Goal: Task Accomplishment & Management: Manage account settings

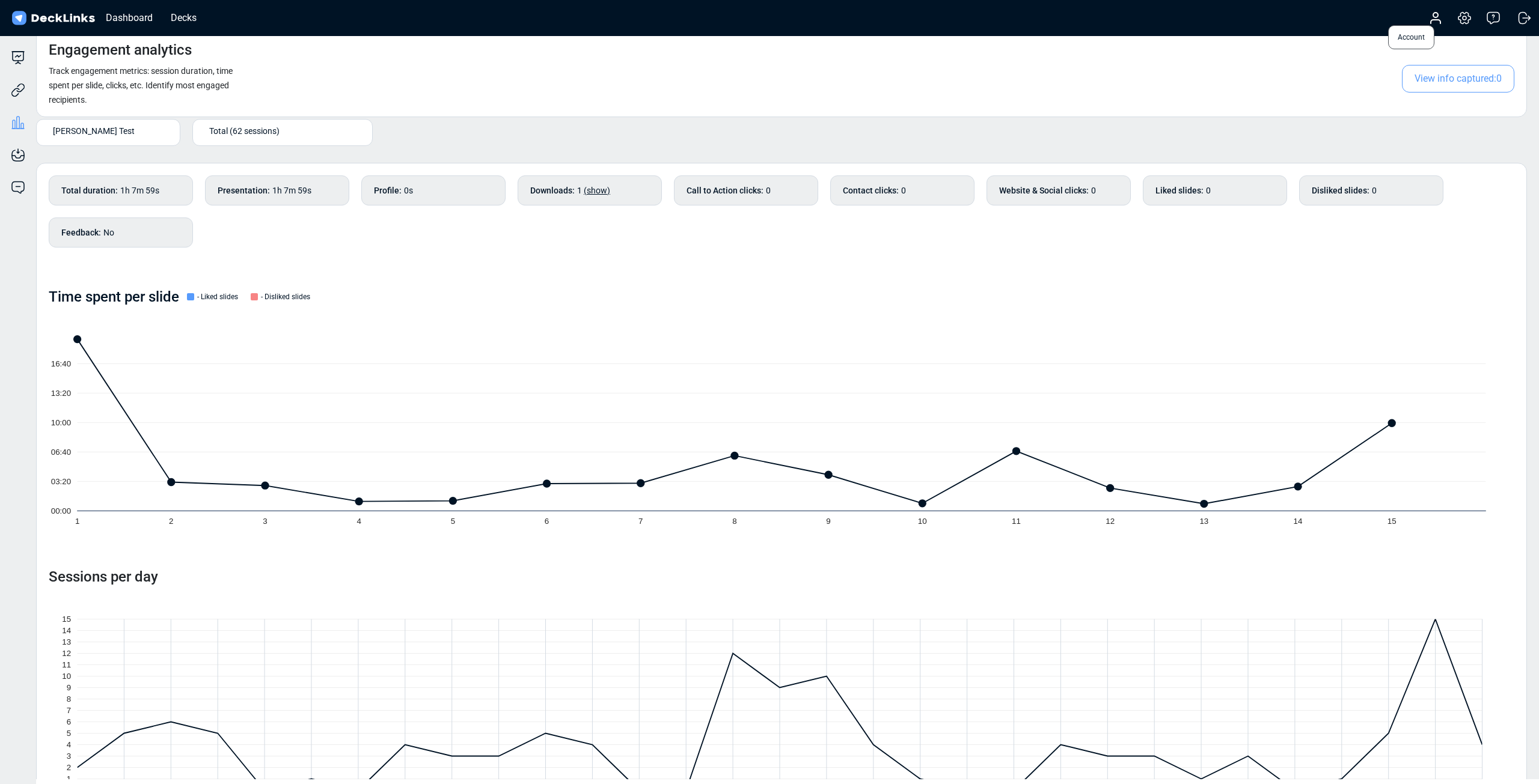
click at [1432, 21] on icon at bounding box center [1435, 21] width 9 height 3
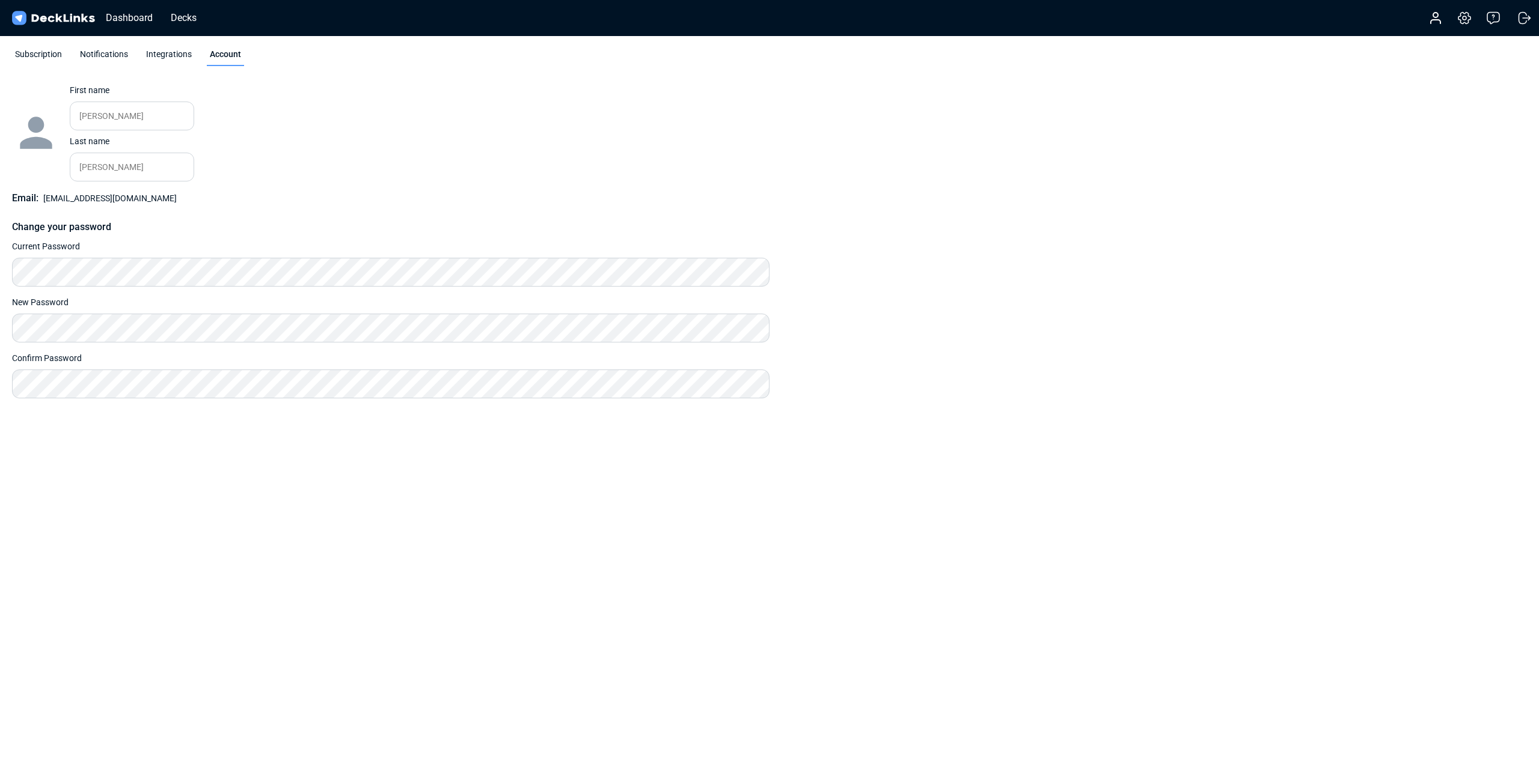
click at [41, 59] on div "Subscription" at bounding box center [38, 57] width 53 height 18
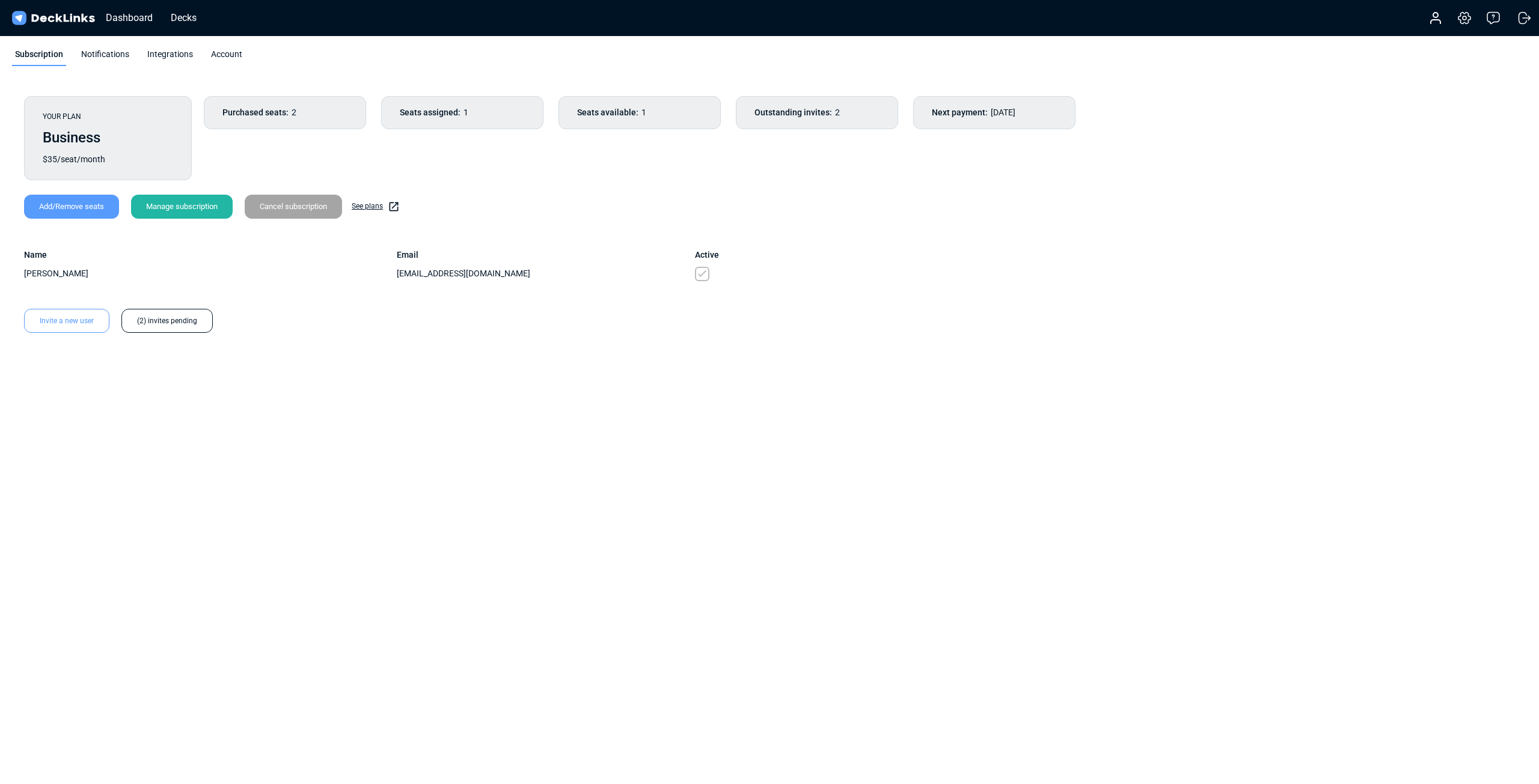
click at [168, 319] on div "(2) invites pending" at bounding box center [166, 321] width 91 height 24
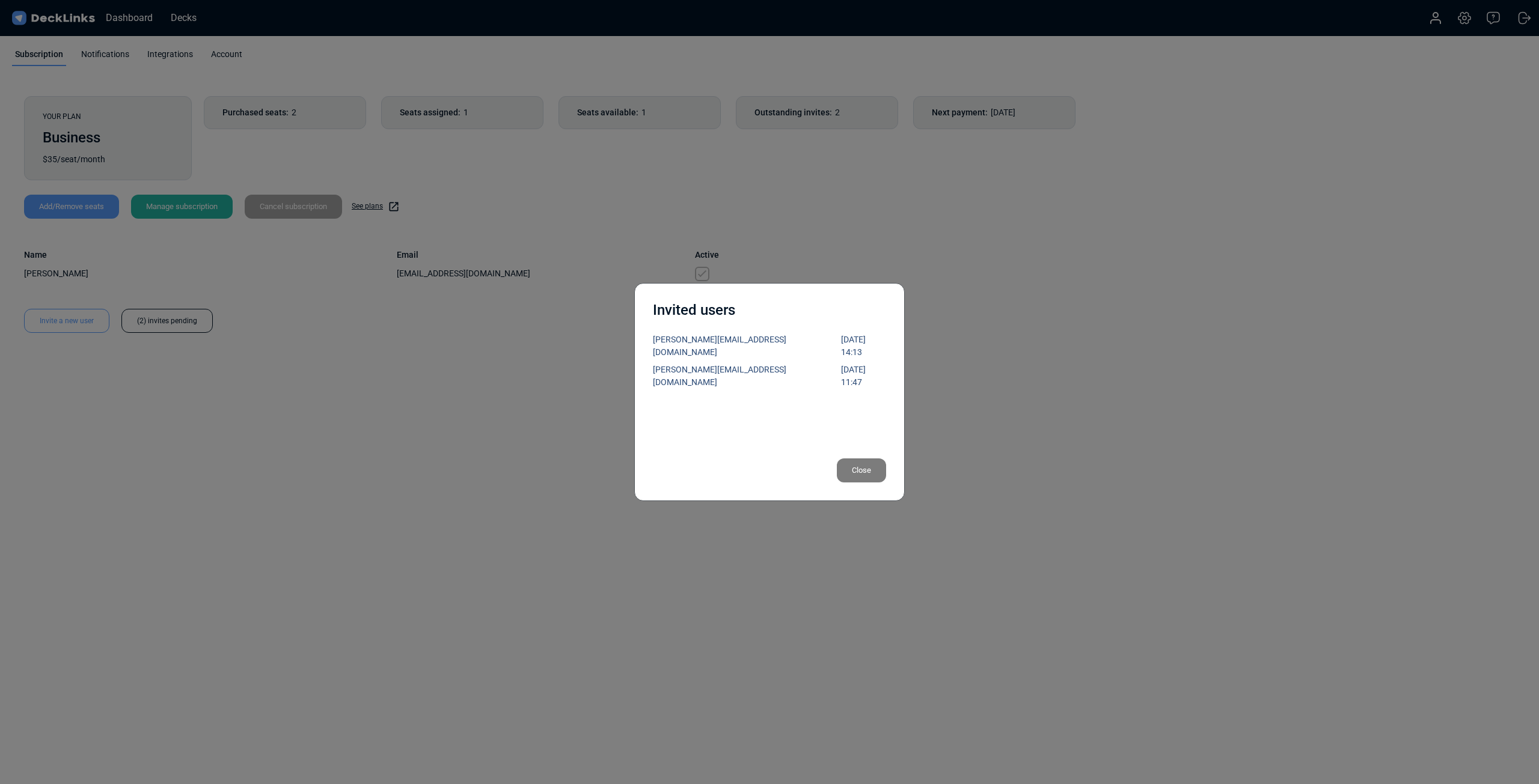
click at [855, 364] on div "[DATE] 11:47" at bounding box center [864, 376] width 45 height 25
click at [423, 362] on div "Invited users [PERSON_NAME][EMAIL_ADDRESS][DOMAIN_NAME] [DATE] 14:13 [PERSON_NA…" at bounding box center [769, 392] width 1539 height 784
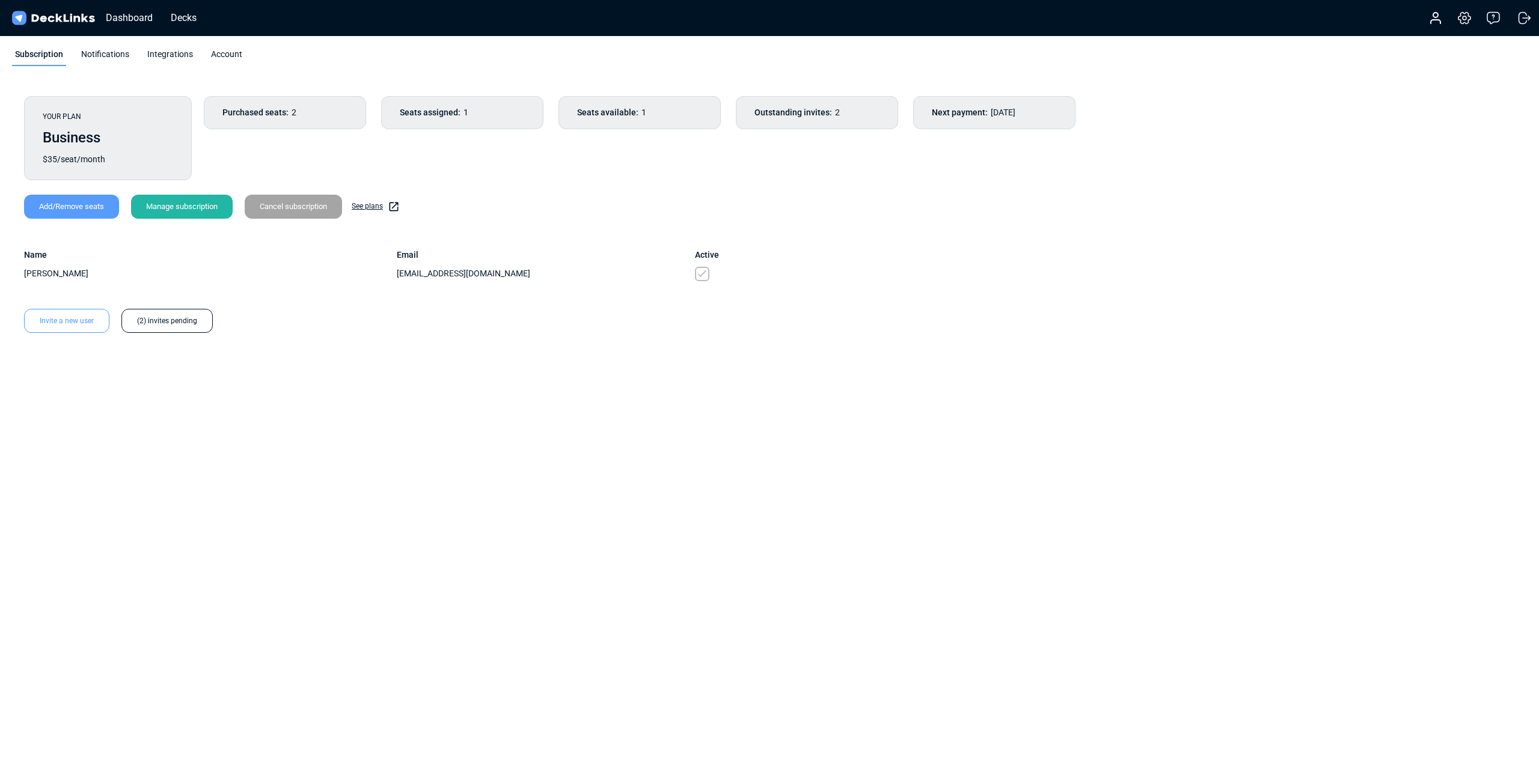
click at [71, 206] on div "Add/Remove seats" at bounding box center [71, 207] width 95 height 24
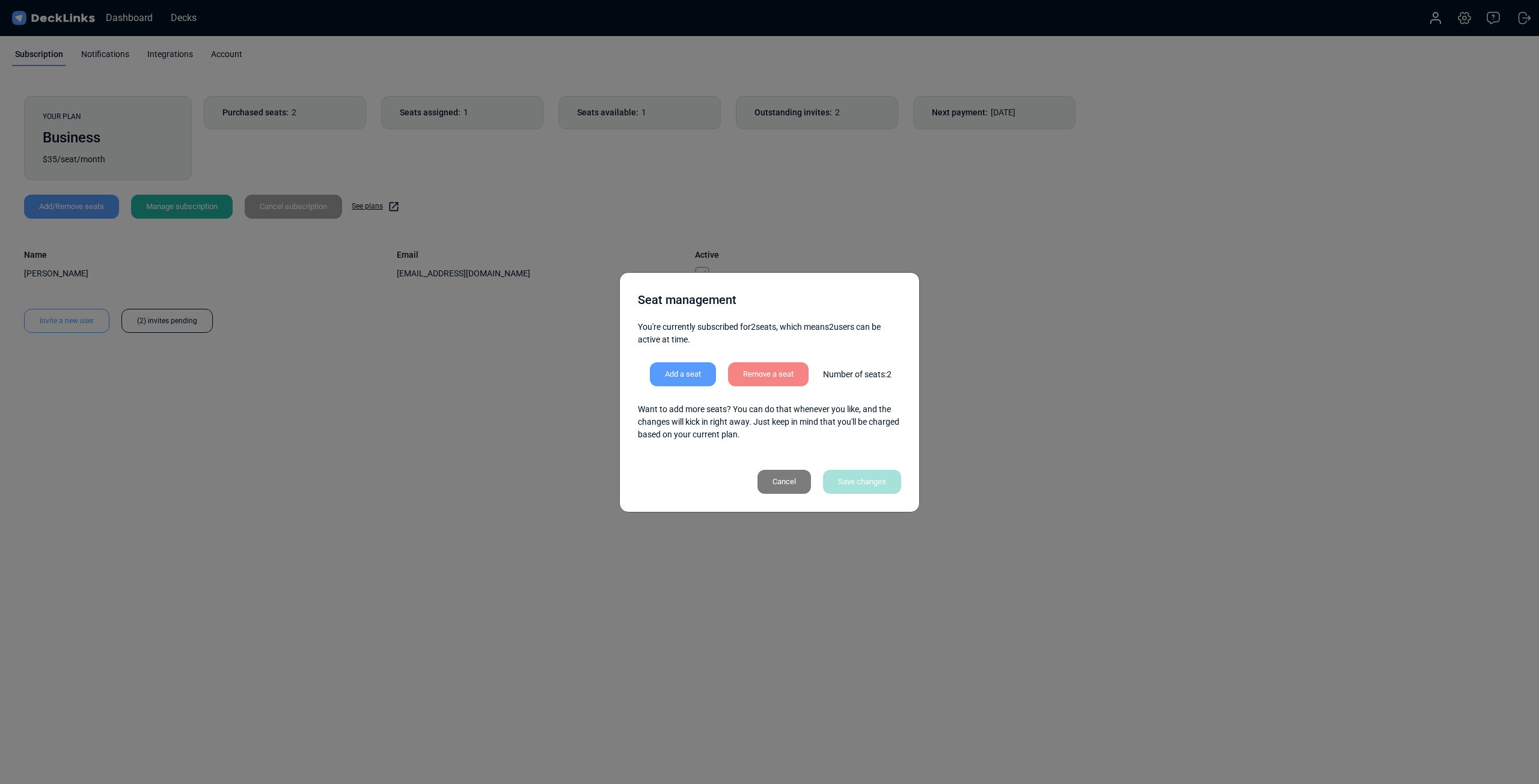
click at [780, 483] on div "Cancel" at bounding box center [784, 481] width 53 height 24
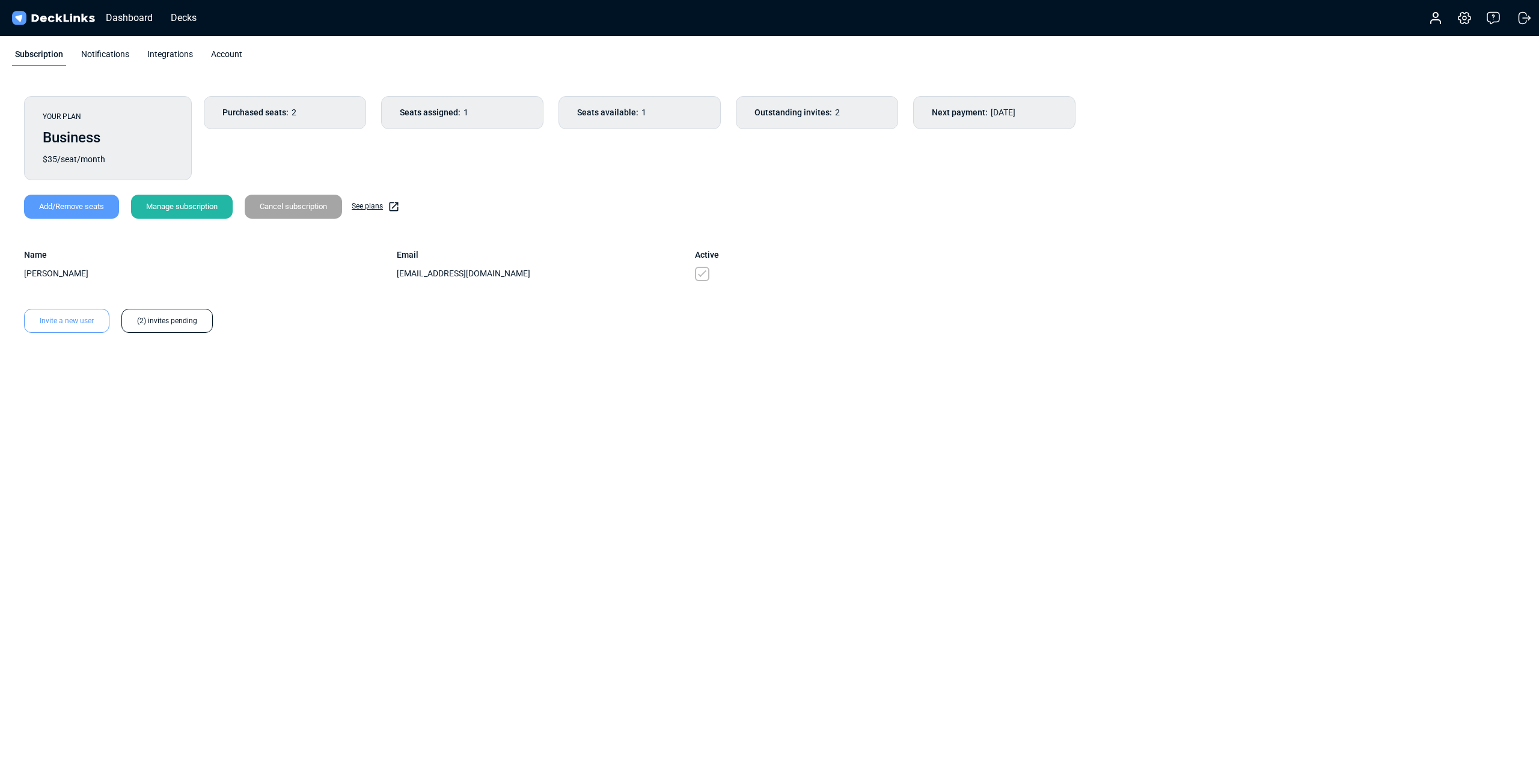
click at [66, 325] on div "Invite a new user" at bounding box center [67, 321] width 85 height 24
click at [202, 389] on input "email" at bounding box center [238, 382] width 317 height 29
click at [264, 386] on input "email" at bounding box center [238, 382] width 317 height 29
click at [810, 102] on div "Outstanding invites: 2" at bounding box center [817, 113] width 162 height 33
click at [811, 110] on span "Outstanding invites:" at bounding box center [793, 112] width 78 height 13
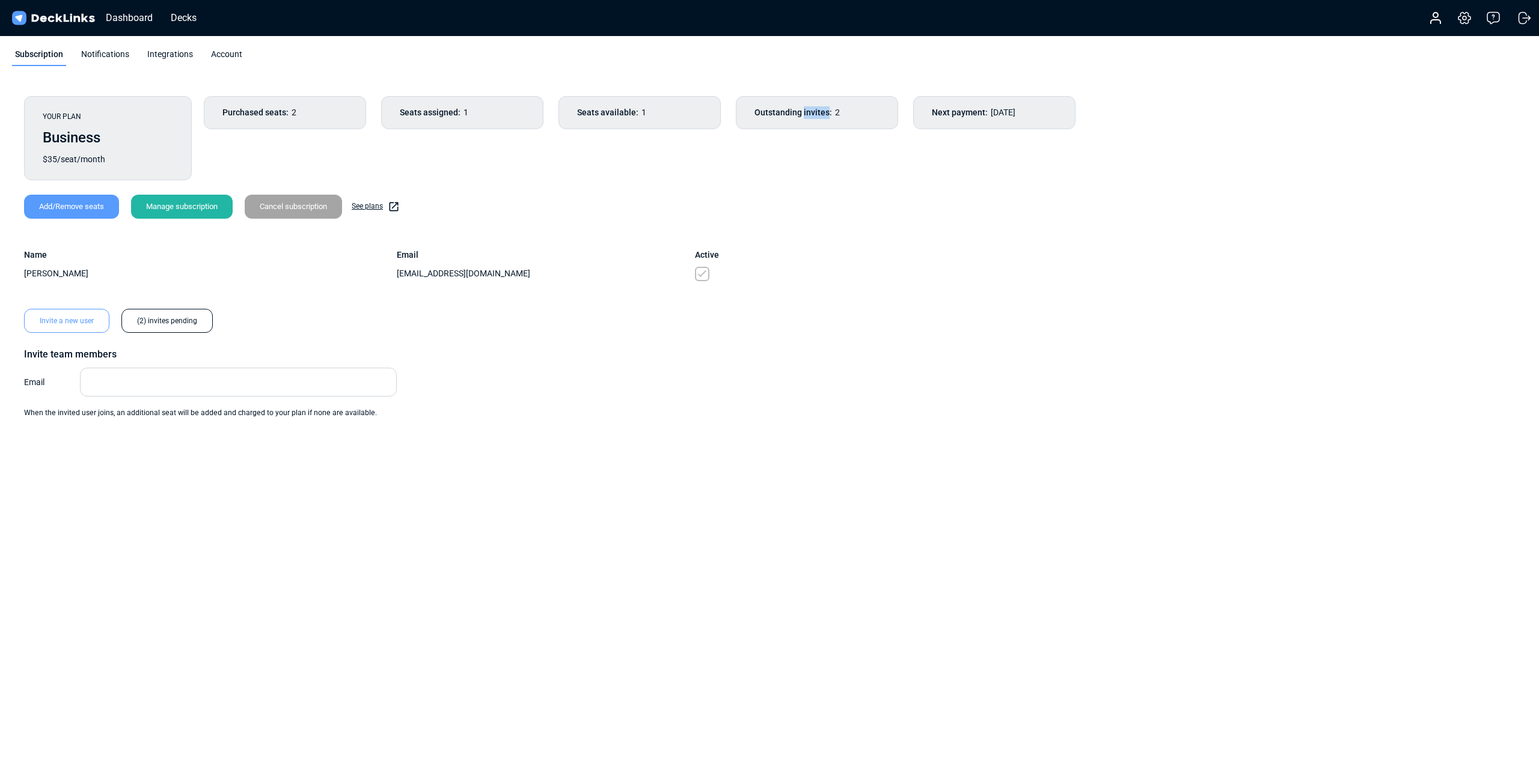
click at [811, 110] on span "Outstanding invites:" at bounding box center [793, 112] width 78 height 13
click at [812, 112] on span "Outstanding invites:" at bounding box center [793, 112] width 78 height 13
click at [814, 114] on span "Outstanding invites:" at bounding box center [793, 112] width 78 height 13
click at [814, 114] on span "Outstanding invites:" at bounding box center [793, 112] width 78 height 13
click at [420, 114] on span "Seats assigned:" at bounding box center [430, 112] width 61 height 13
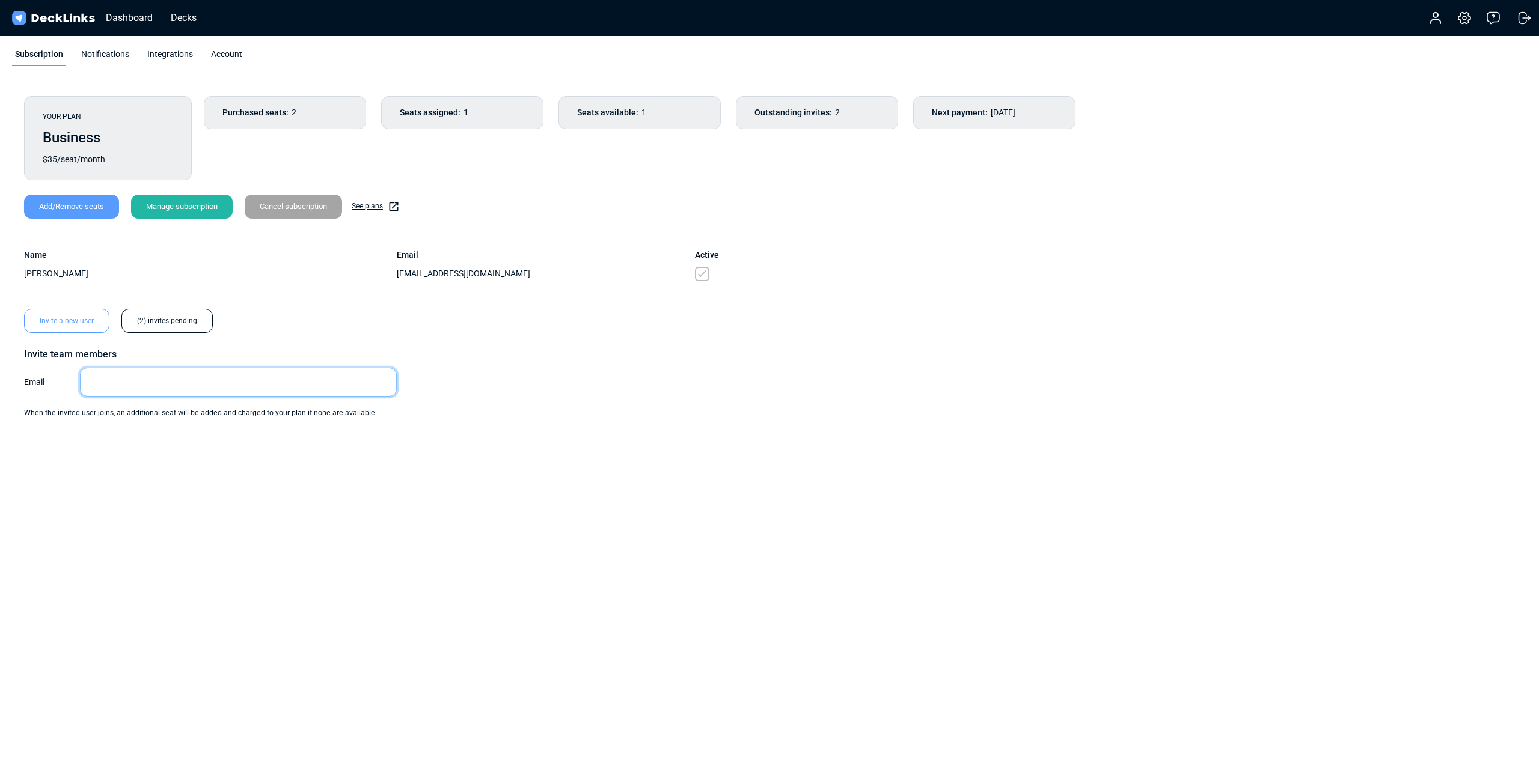
click at [244, 375] on input "email" at bounding box center [238, 382] width 317 height 29
click at [245, 375] on input "email" at bounding box center [238, 382] width 317 height 29
click at [140, 320] on div "(2) invites pending" at bounding box center [166, 321] width 91 height 24
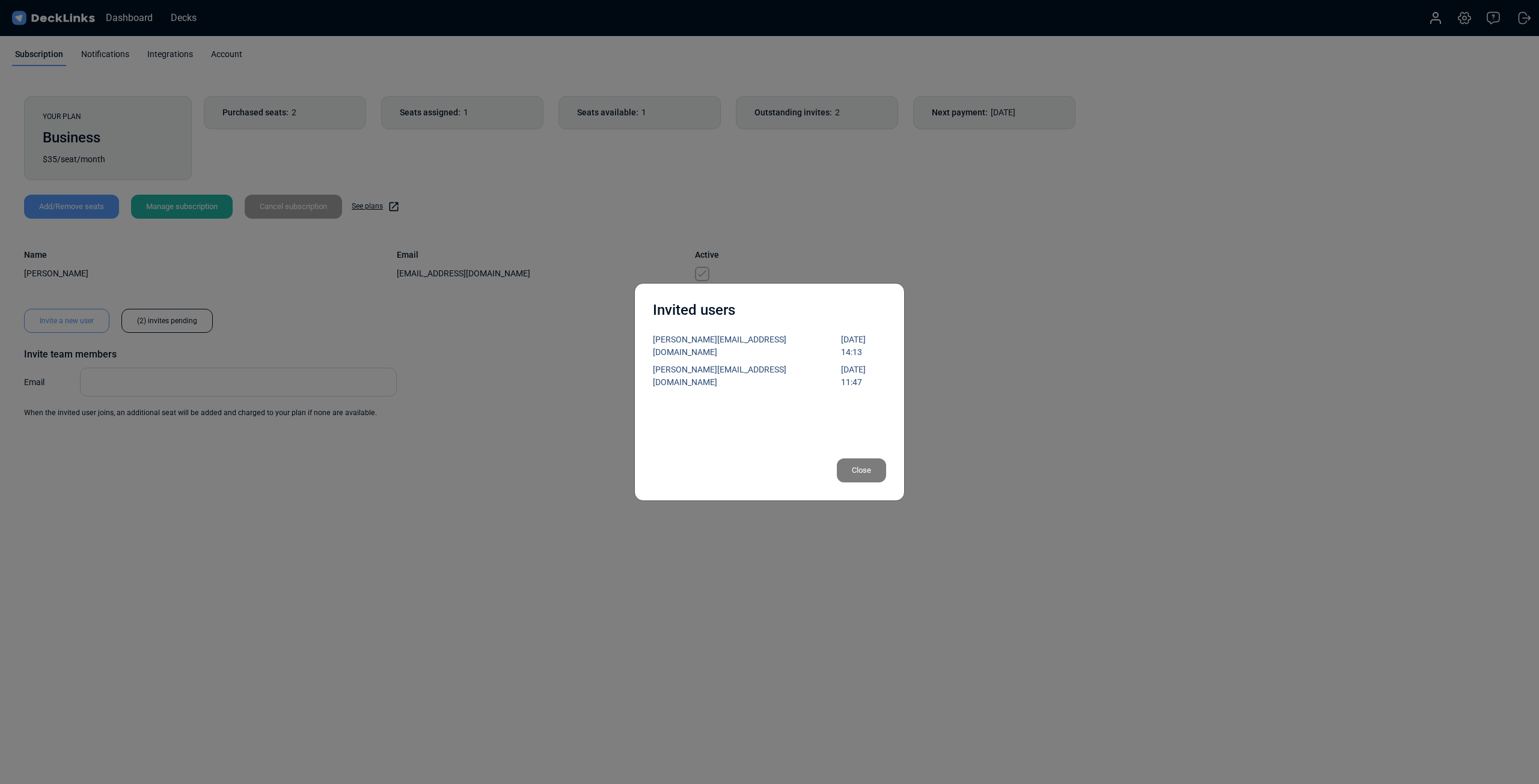
click at [703, 348] on div "[PERSON_NAME][EMAIL_ADDRESS][DOMAIN_NAME] [DATE] 14:13 [PERSON_NAME][EMAIL_ADDR…" at bounding box center [769, 393] width 233 height 120
click at [701, 340] on div "[PERSON_NAME][EMAIL_ADDRESS][DOMAIN_NAME]" at bounding box center [747, 346] width 188 height 25
click at [373, 307] on div "Invited users [PERSON_NAME][EMAIL_ADDRESS][DOMAIN_NAME] [DATE] 14:13 [PERSON_NA…" at bounding box center [769, 392] width 1539 height 784
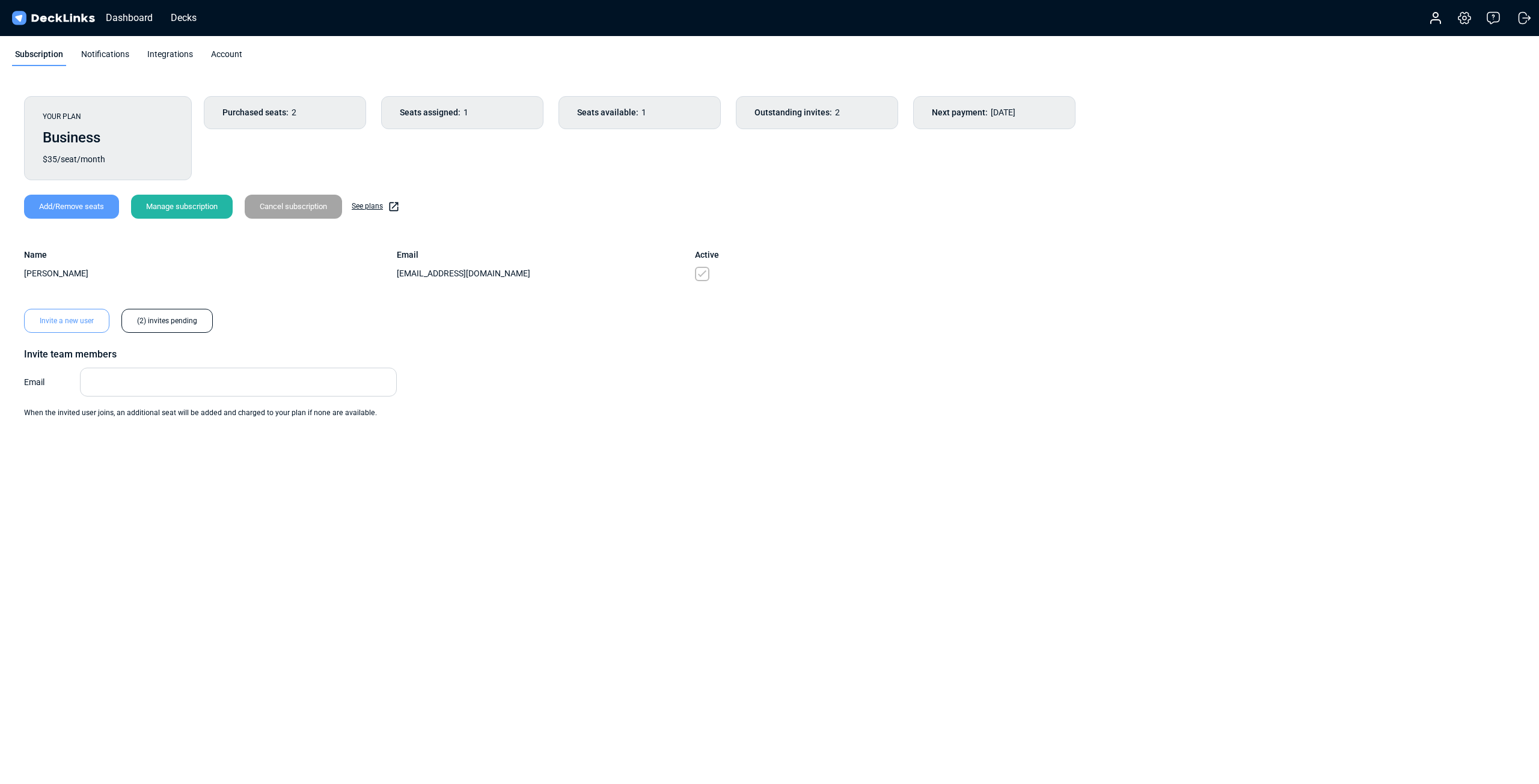
click at [186, 208] on div "Manage subscription" at bounding box center [182, 207] width 102 height 24
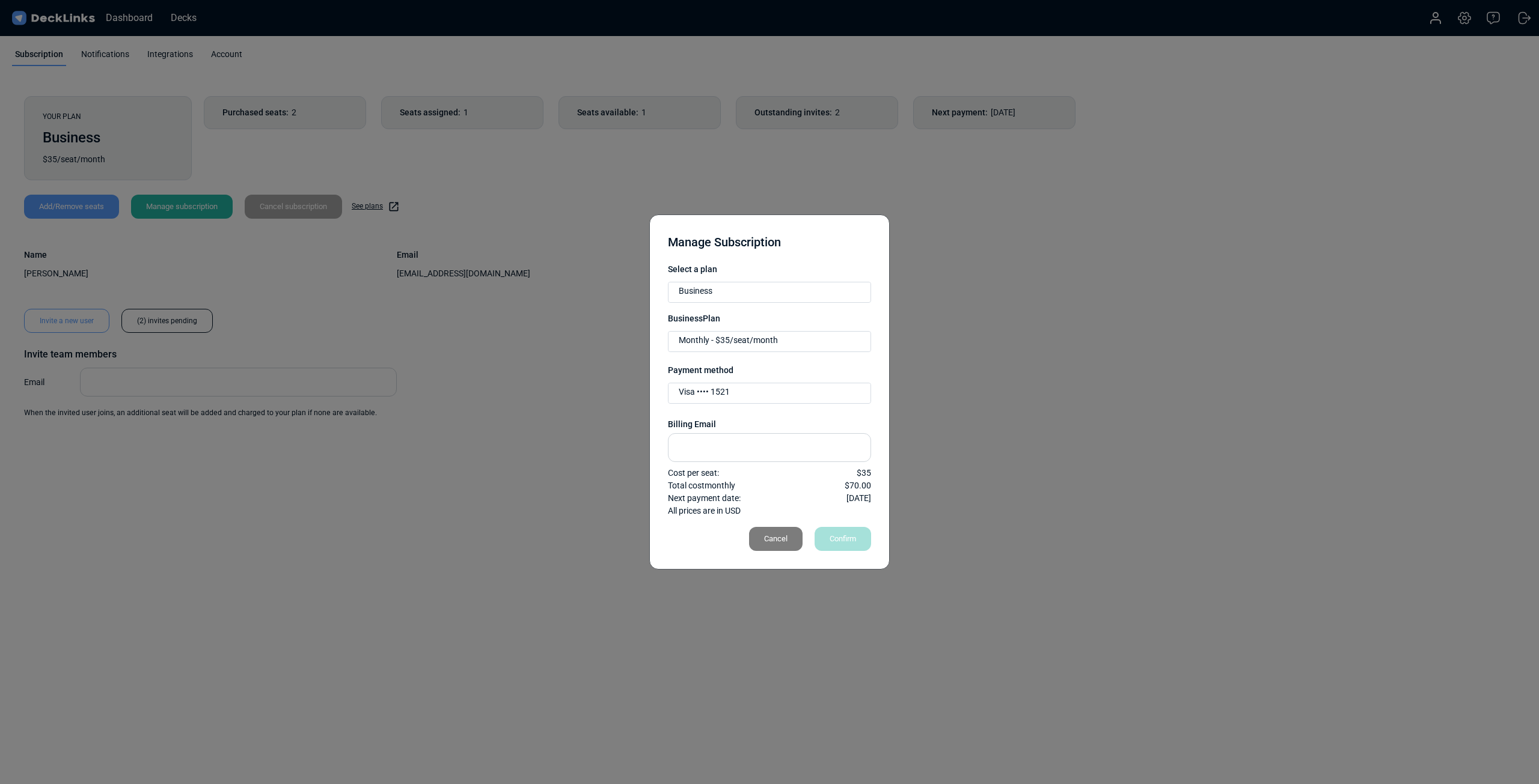
click at [786, 545] on div "Cancel" at bounding box center [776, 539] width 53 height 24
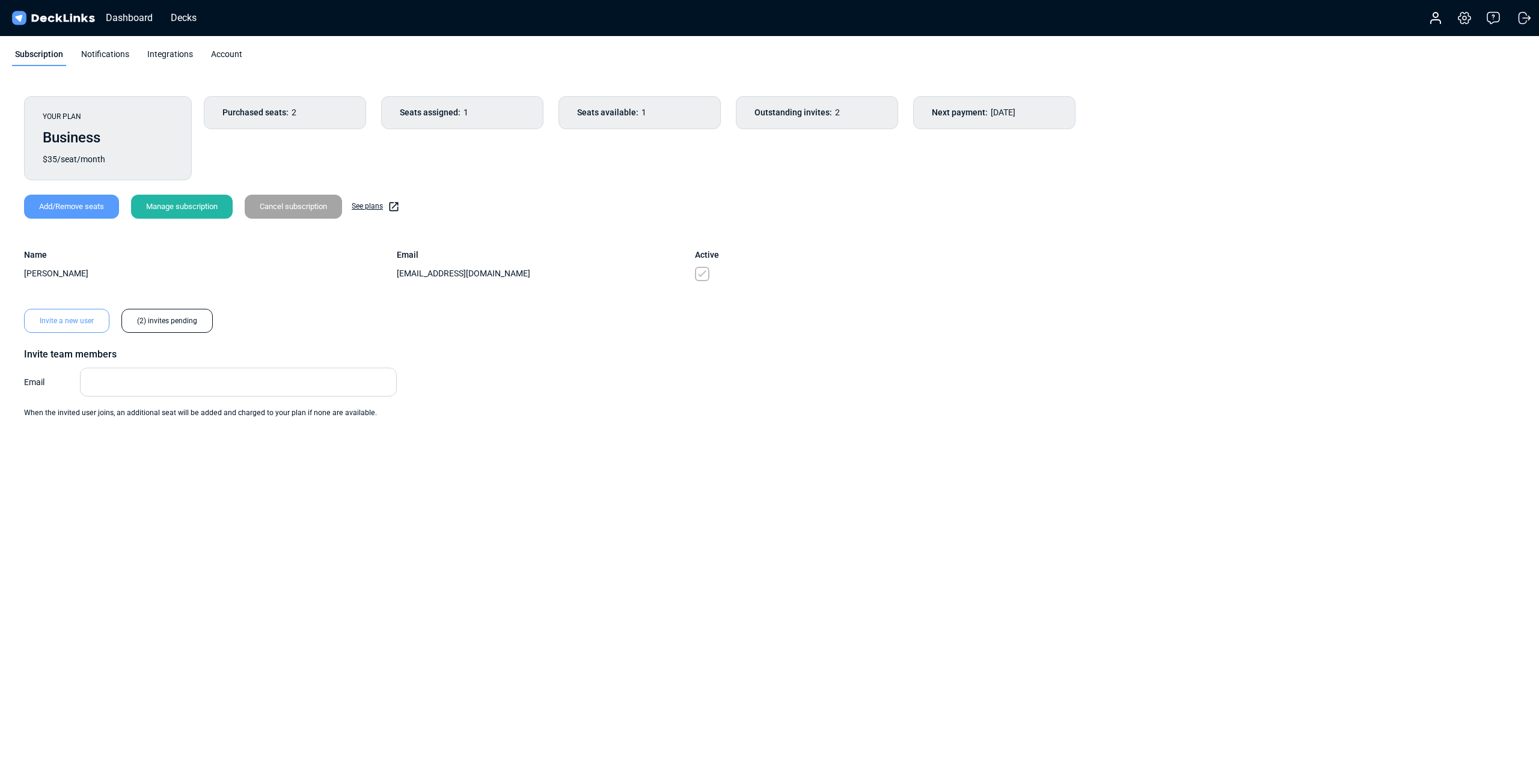
click at [453, 110] on span "Seats assigned:" at bounding box center [430, 112] width 61 height 13
click at [256, 104] on div "Purchased seats: 2" at bounding box center [285, 113] width 162 height 33
click at [160, 320] on div "(2) invites pending" at bounding box center [166, 321] width 91 height 24
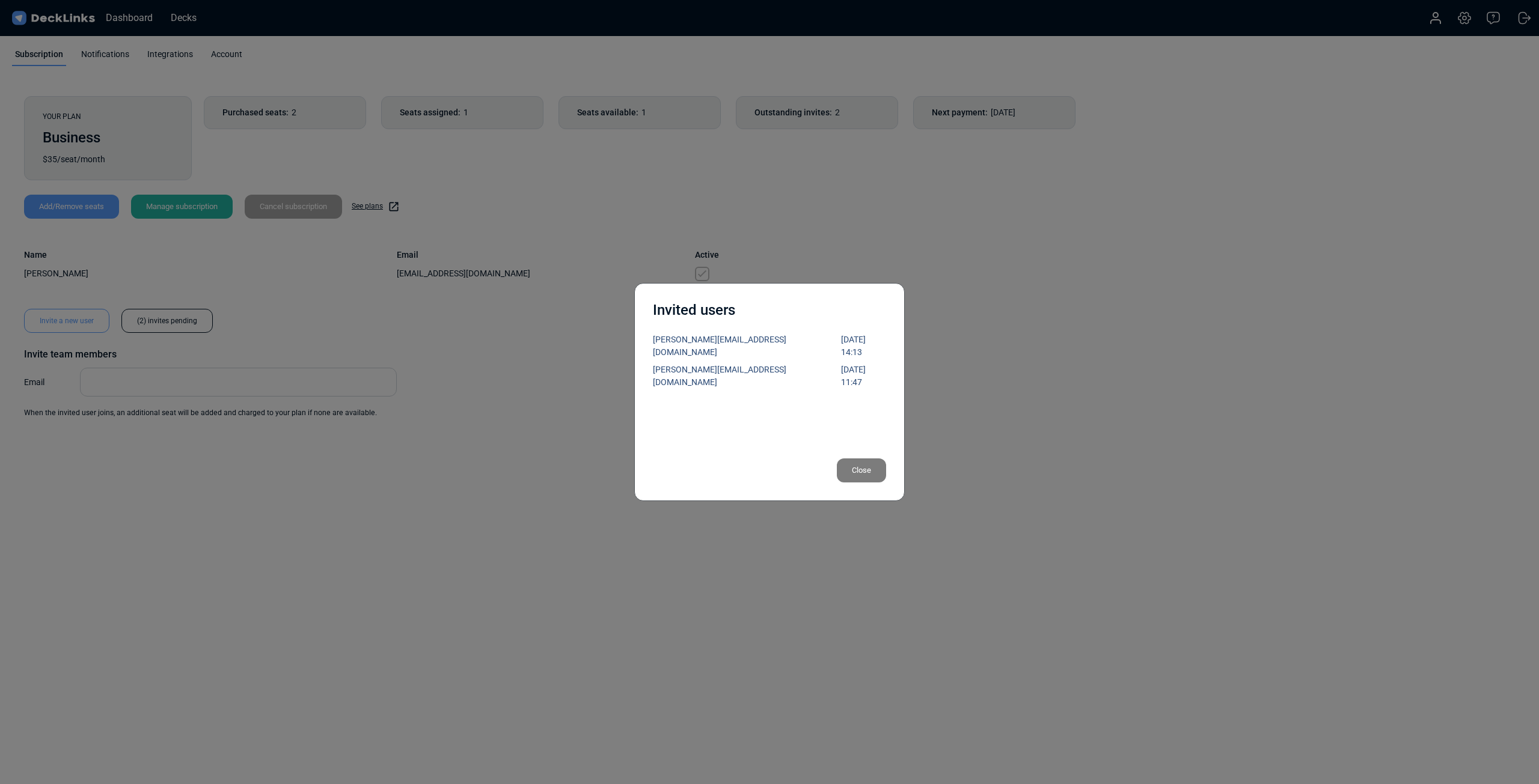
drag, startPoint x: 822, startPoint y: 340, endPoint x: 891, endPoint y: 334, distance: 69.3
click at [891, 336] on div "Invited users [PERSON_NAME][EMAIL_ADDRESS][DOMAIN_NAME] [DATE] 14:13 [PERSON_NA…" at bounding box center [769, 392] width 271 height 218
copy div "[DATE] 14:13"
drag, startPoint x: 480, startPoint y: 177, endPoint x: 482, endPoint y: 170, distance: 7.3
click at [481, 177] on div "Invited users [PERSON_NAME][EMAIL_ADDRESS][DOMAIN_NAME] [DATE] 14:13 [PERSON_NA…" at bounding box center [769, 392] width 1539 height 784
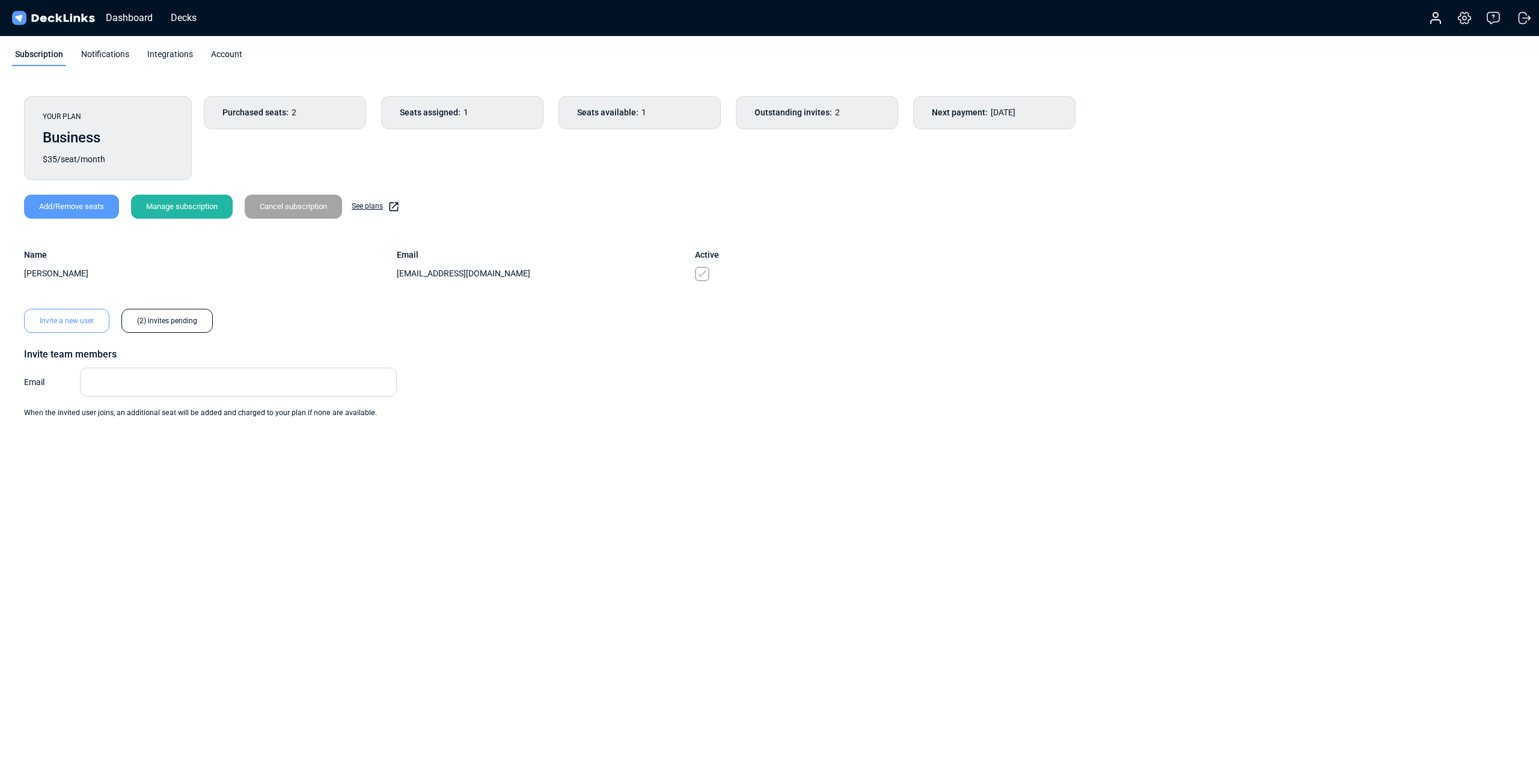
click at [234, 51] on div "Account" at bounding box center [227, 57] width 37 height 18
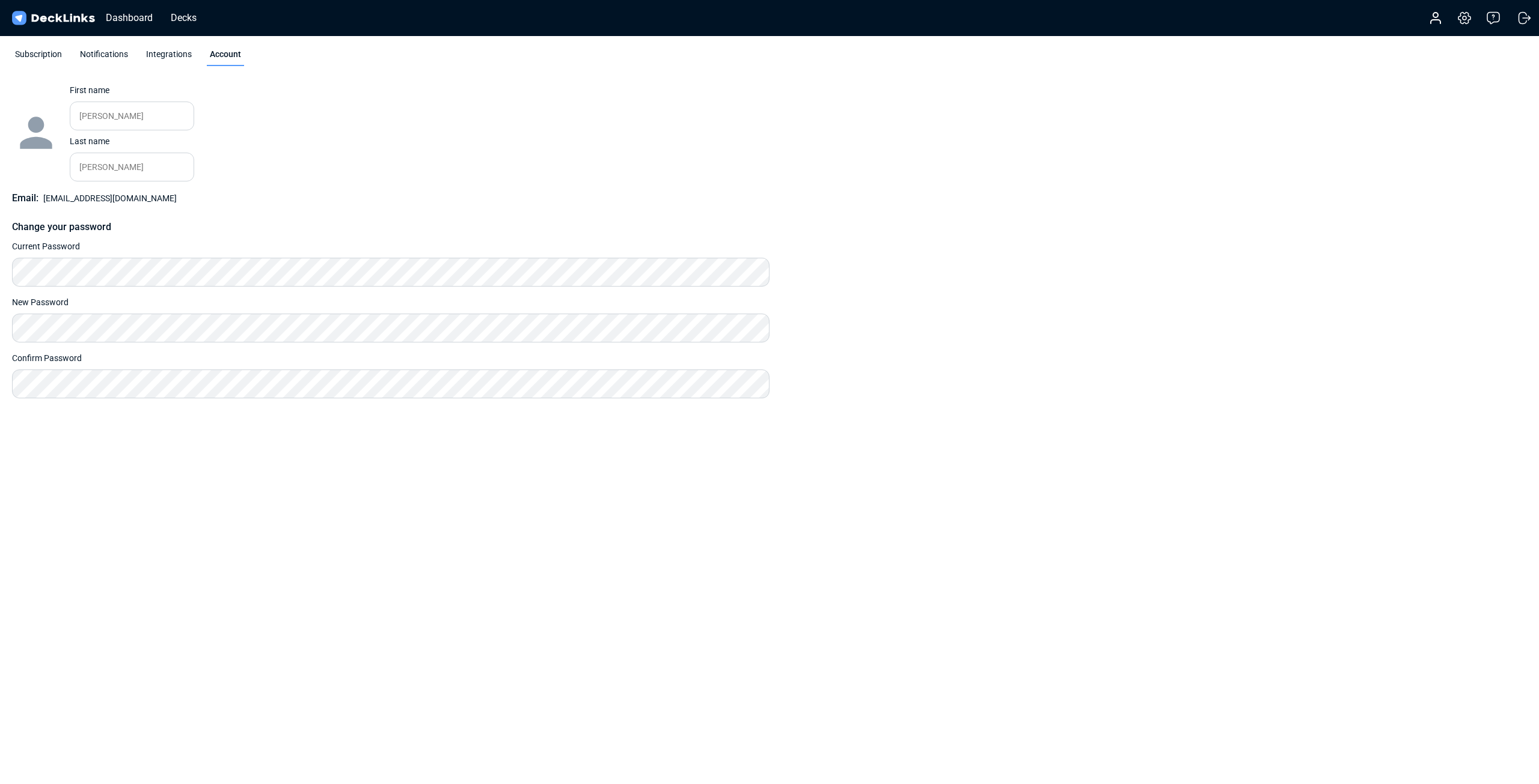
click at [28, 57] on div "Subscription" at bounding box center [38, 57] width 53 height 18
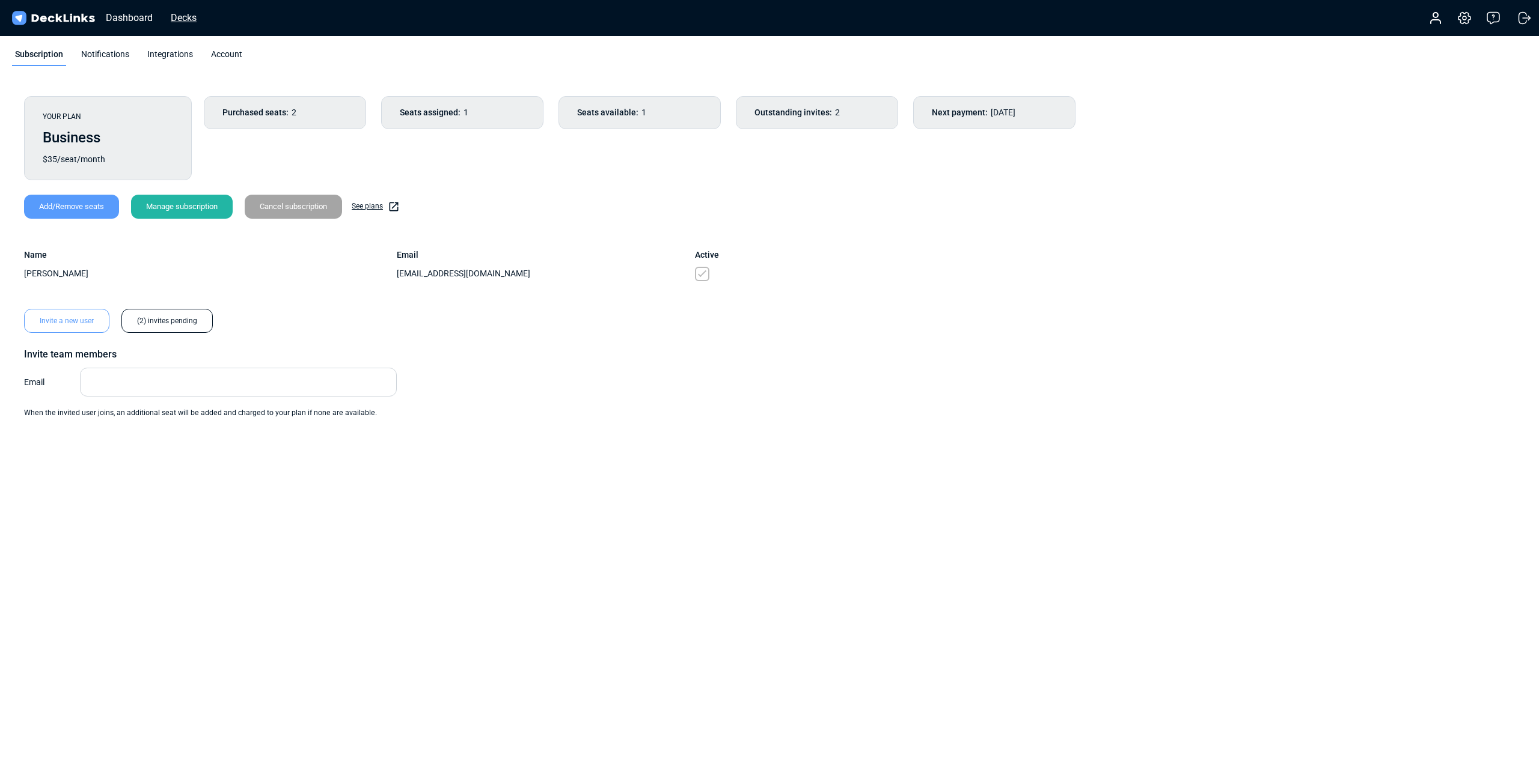
click at [184, 15] on div "Decks" at bounding box center [184, 17] width 38 height 15
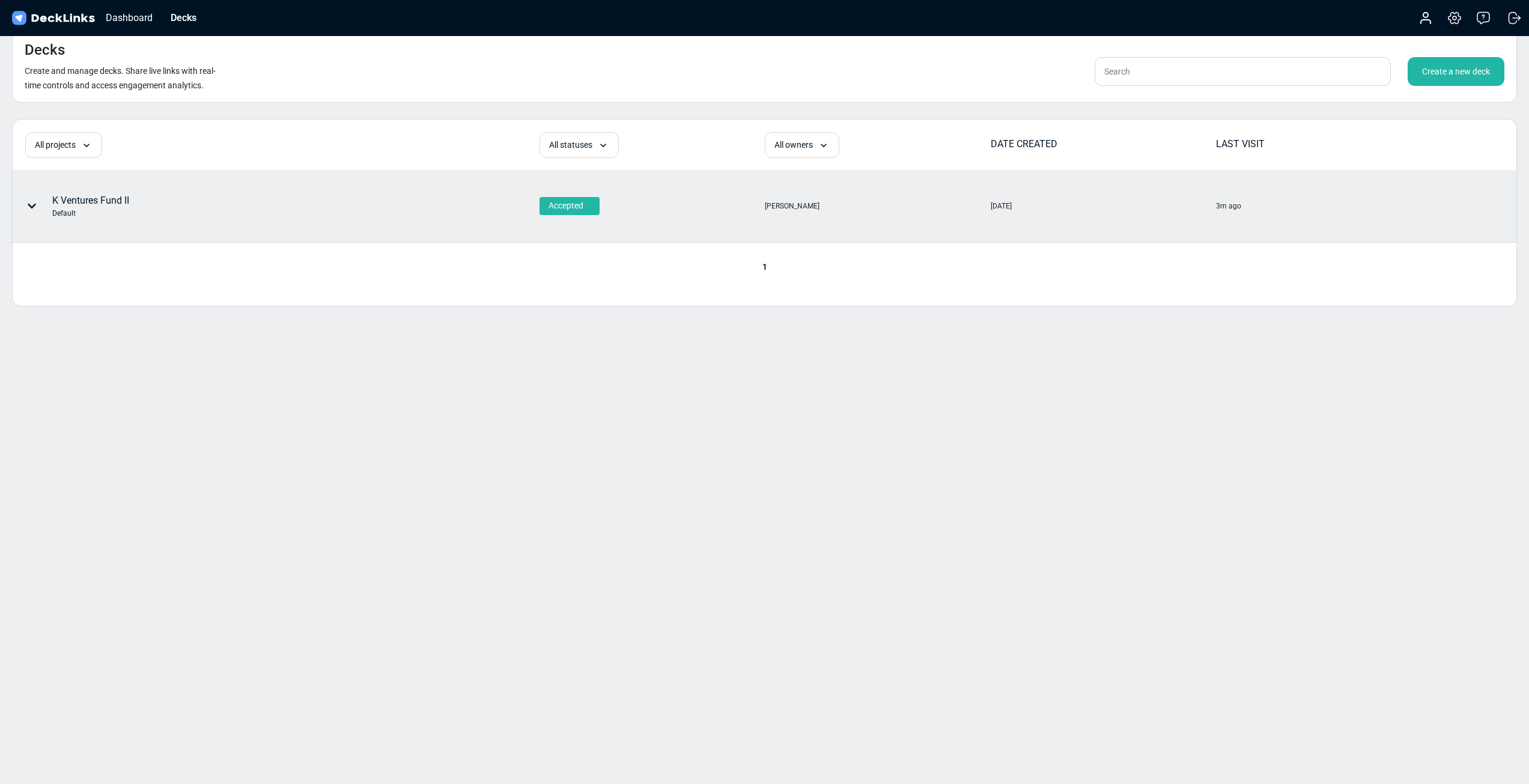
click at [31, 205] on icon at bounding box center [32, 206] width 9 height 9
click at [76, 251] on div "Change deck owner" at bounding box center [102, 249] width 99 height 24
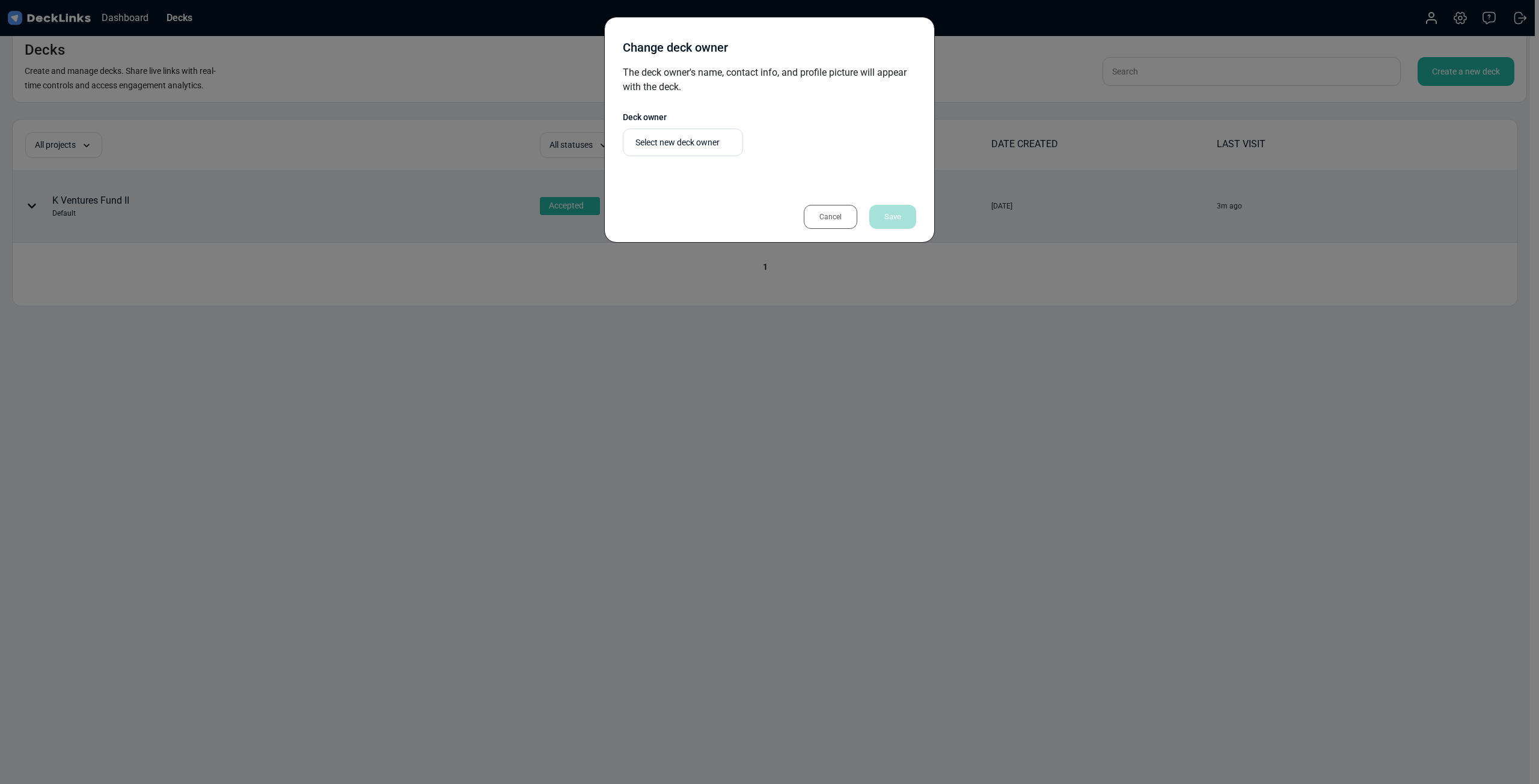
click at [668, 146] on div "Select new deck owner" at bounding box center [686, 142] width 101 height 13
click at [662, 164] on div "No options" at bounding box center [683, 168] width 107 height 24
click at [679, 98] on div "The deck owner's name, contact info, and profile picture will appear with the d…" at bounding box center [769, 125] width 293 height 120
click at [830, 220] on div "Cancel" at bounding box center [830, 217] width 53 height 24
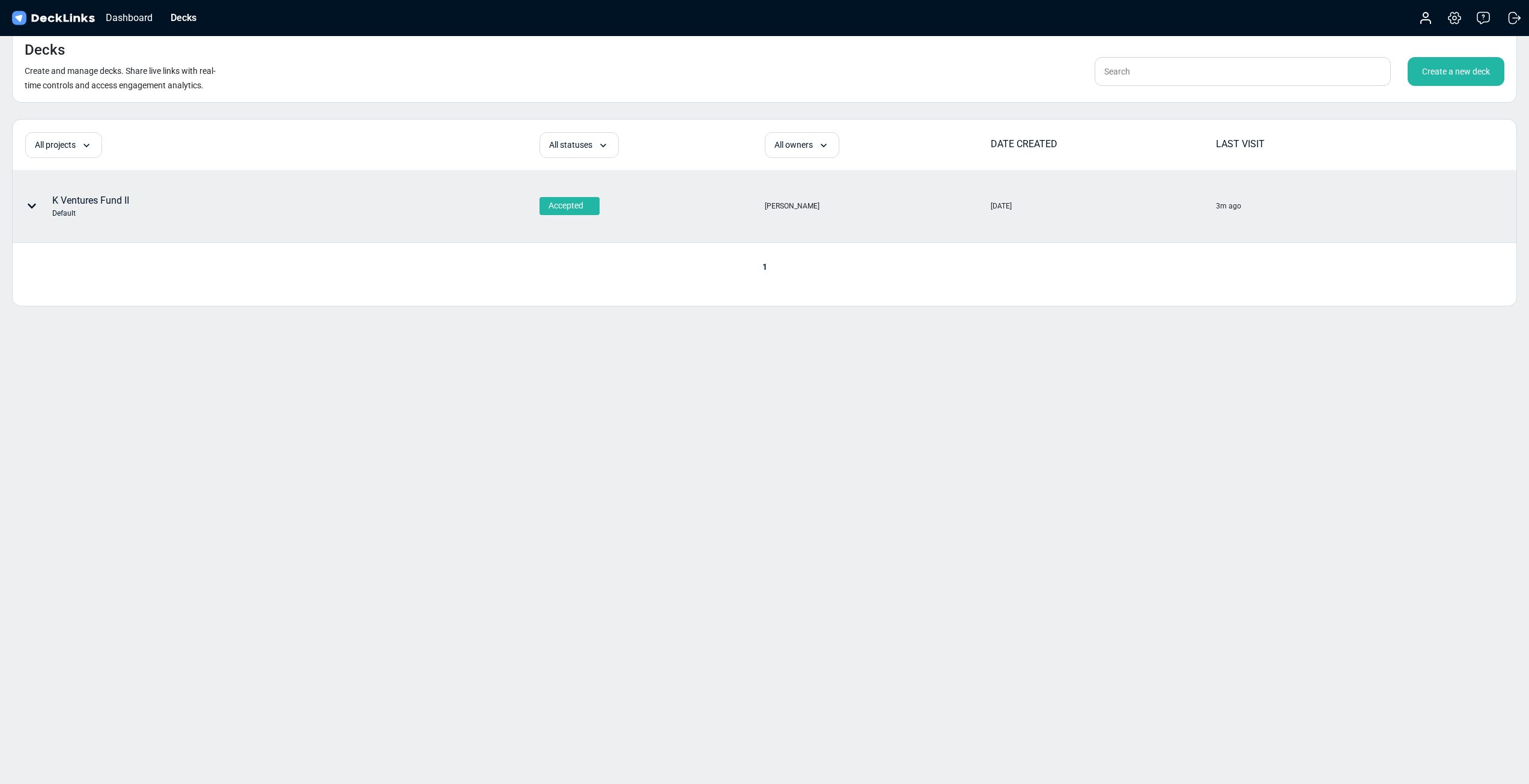
click at [50, 211] on div at bounding box center [34, 206] width 36 height 36
click at [352, 172] on div at bounding box center [764, 392] width 1529 height 784
click at [483, 208] on div "K Ventures Fund II Default" at bounding box center [276, 206] width 525 height 71
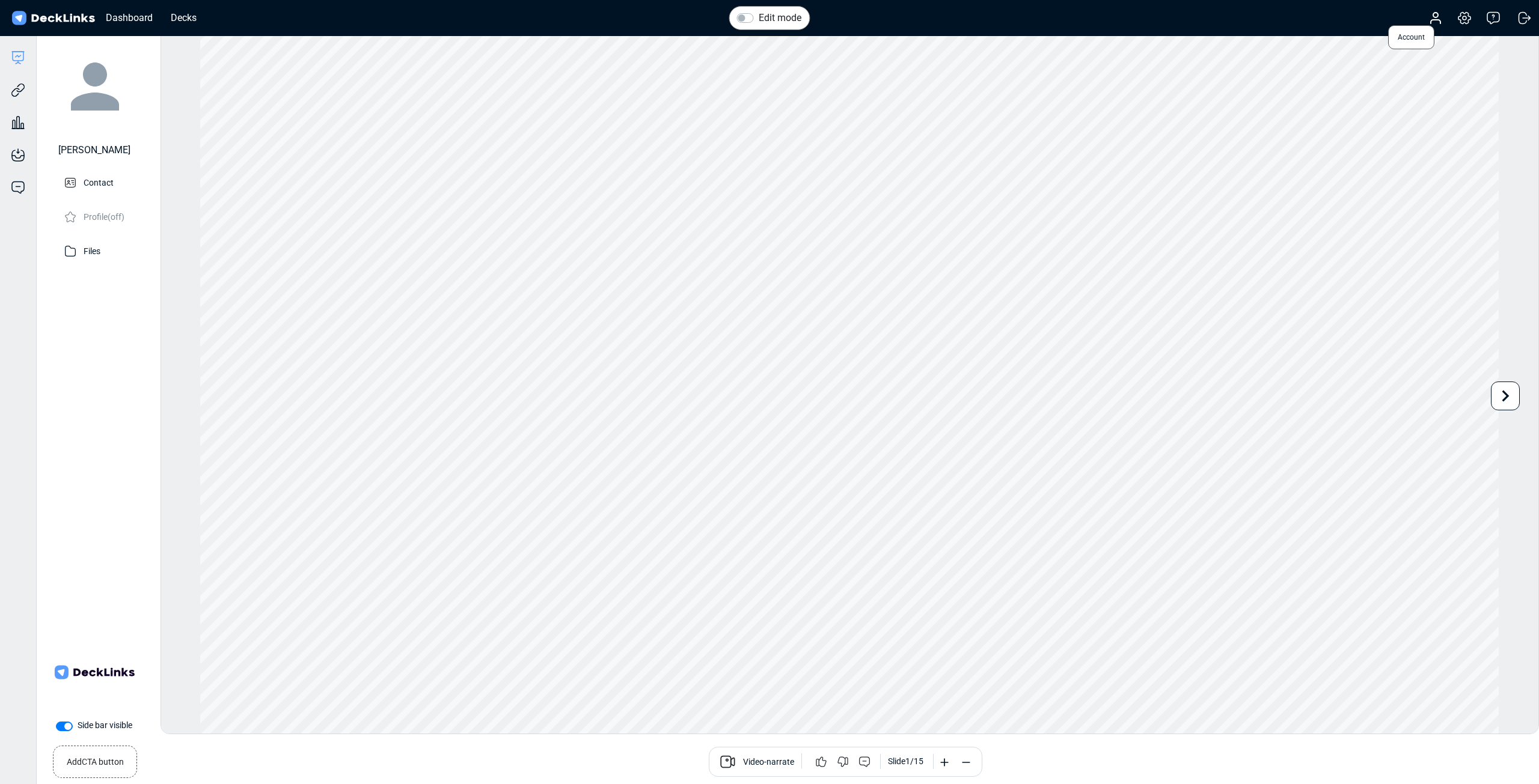
click at [1441, 19] on icon at bounding box center [1435, 18] width 15 height 15
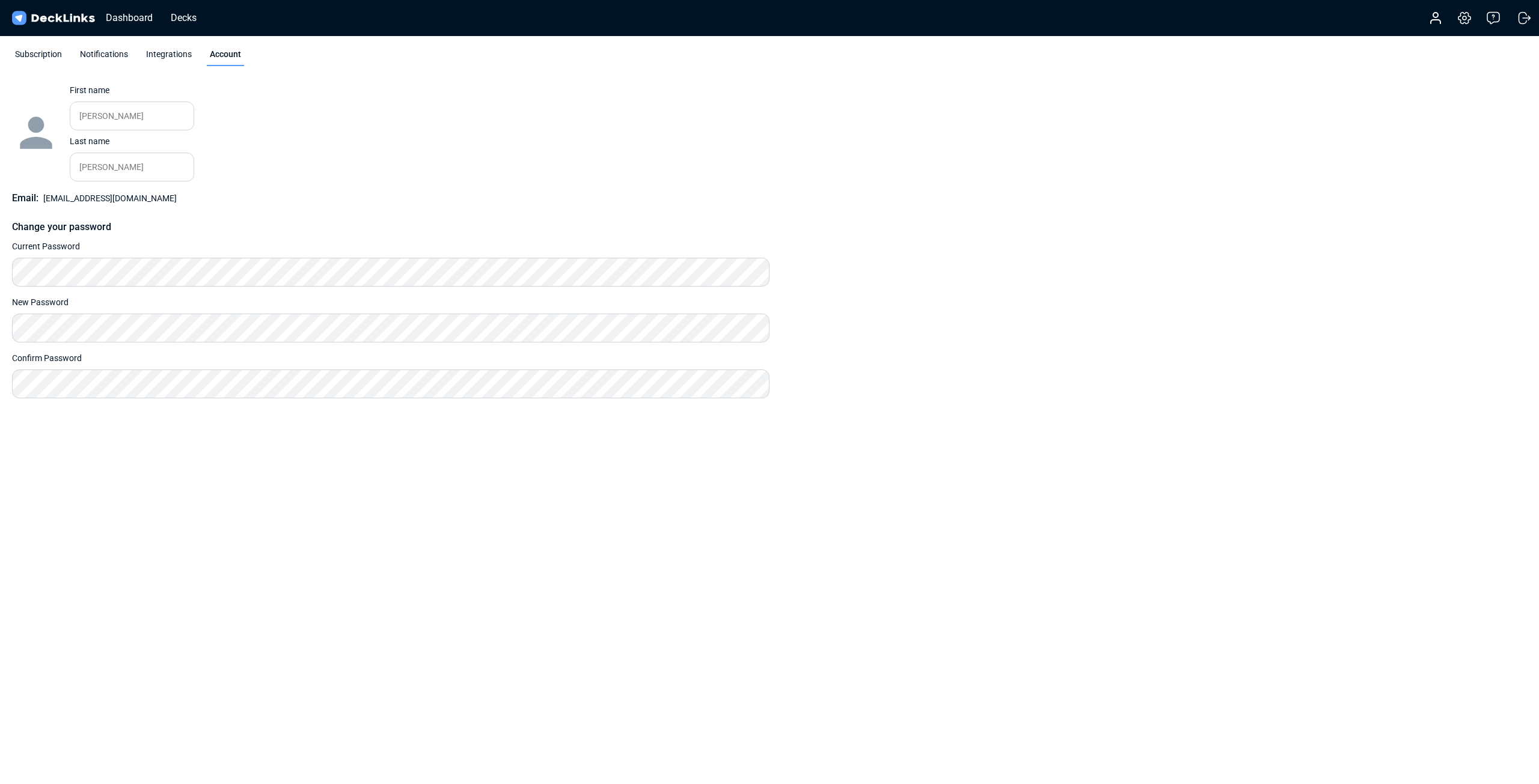
click at [33, 55] on div "Subscription" at bounding box center [38, 57] width 53 height 18
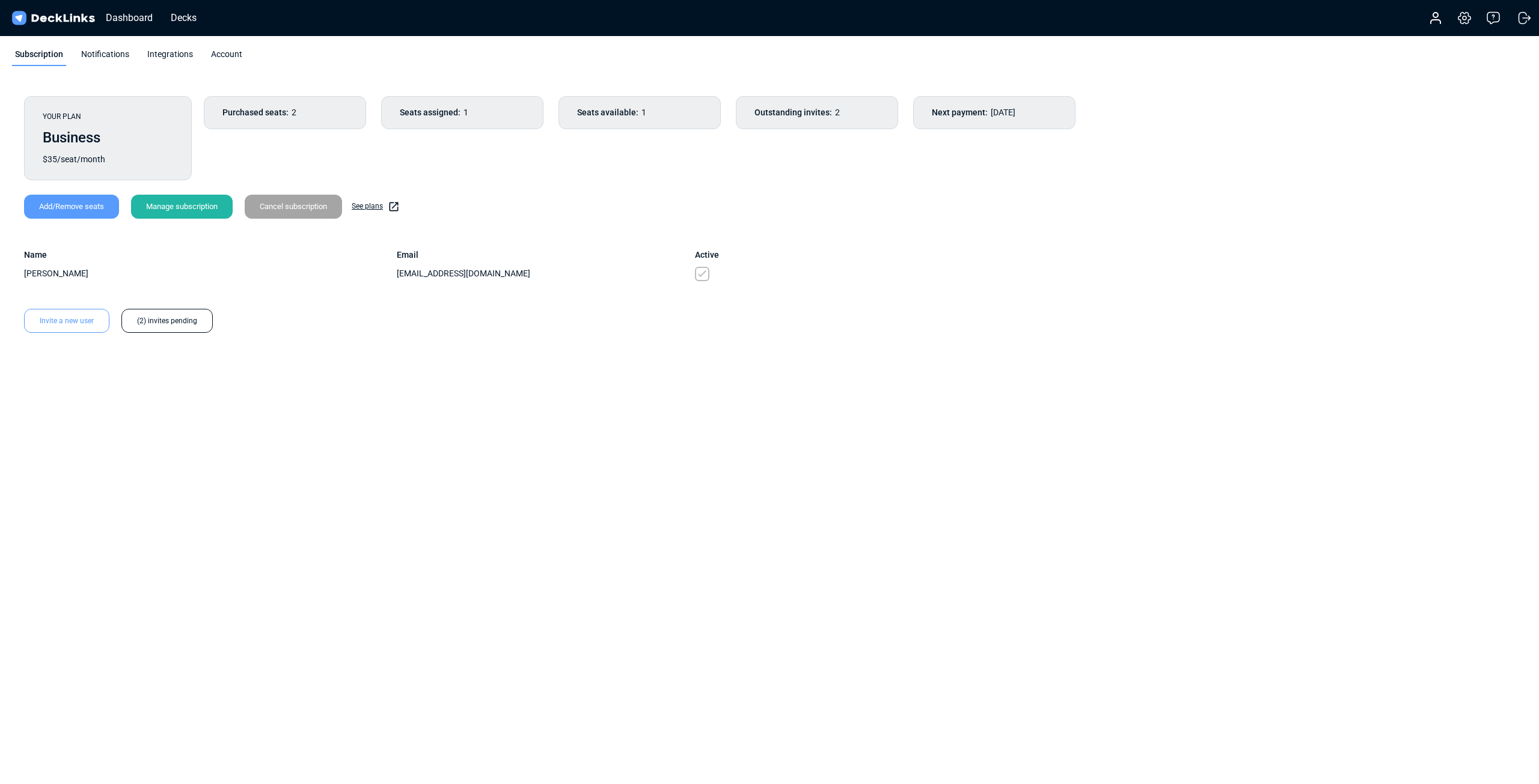
drag, startPoint x: 79, startPoint y: 323, endPoint x: 152, endPoint y: 346, distance: 76.5
click at [79, 322] on div "Invite a new user" at bounding box center [67, 321] width 85 height 24
click at [168, 384] on input "email" at bounding box center [238, 382] width 317 height 29
paste input "[PERSON_NAME][EMAIL_ADDRESS][PERSON_NAME][DOMAIN_NAME]"
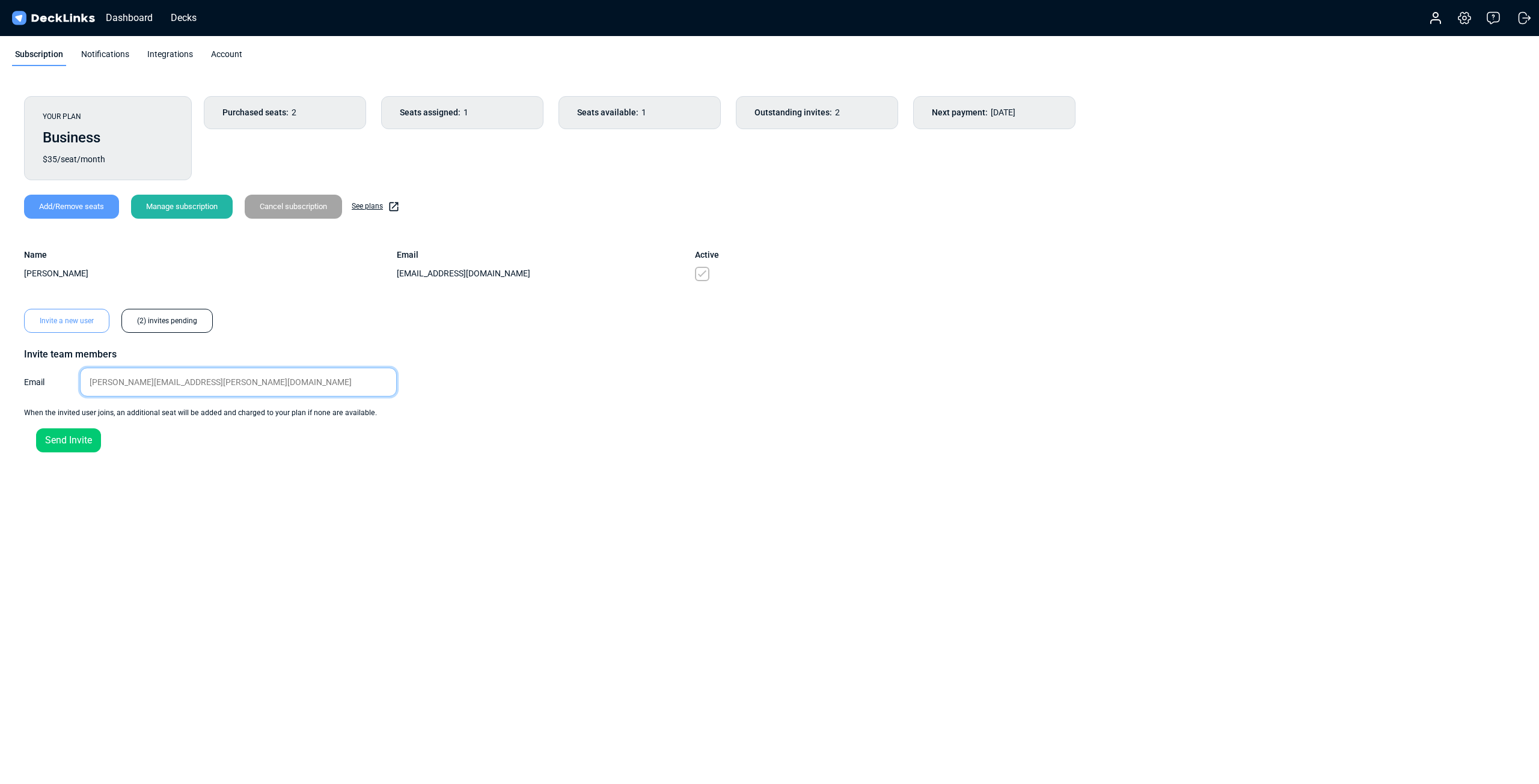
type input "[PERSON_NAME][EMAIL_ADDRESS][PERSON_NAME][DOMAIN_NAME]"
click at [65, 447] on div "Send Invite" at bounding box center [69, 440] width 65 height 24
click at [259, 109] on span "Purchased seats:" at bounding box center [255, 112] width 66 height 13
click at [164, 55] on div "Integrations" at bounding box center [170, 57] width 52 height 18
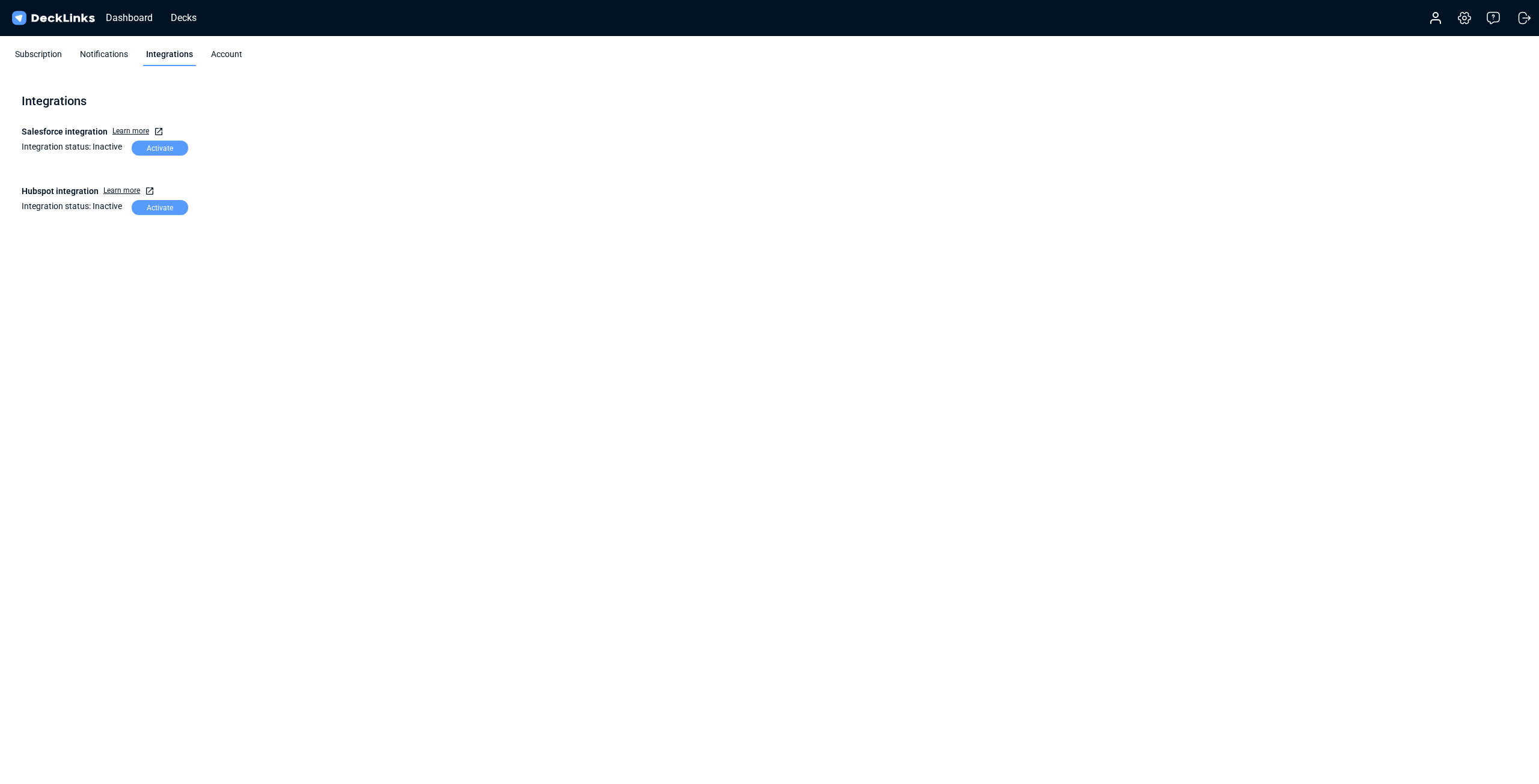
click at [106, 51] on div "Notifications" at bounding box center [104, 57] width 54 height 18
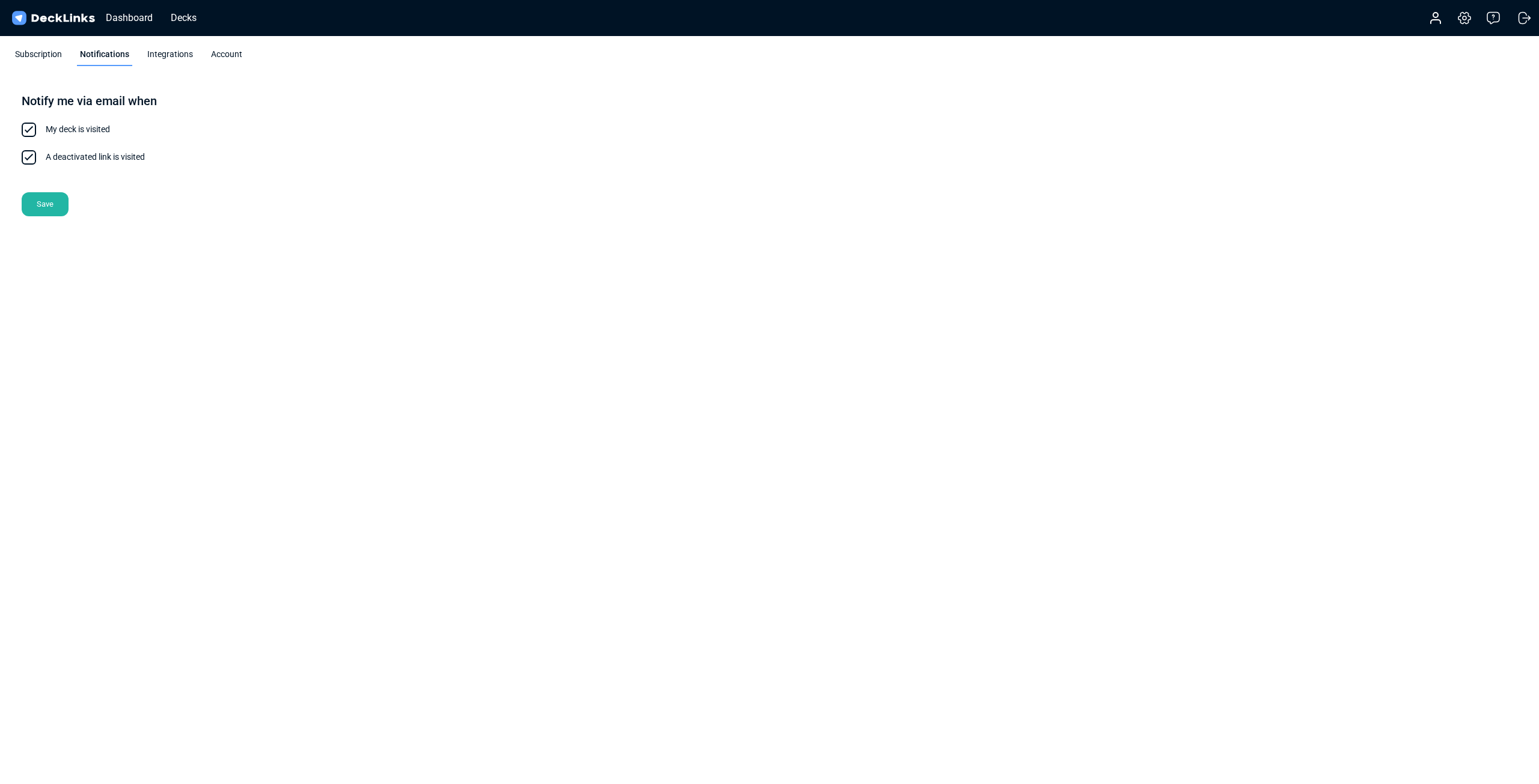
click at [229, 53] on div "Account" at bounding box center [227, 57] width 37 height 18
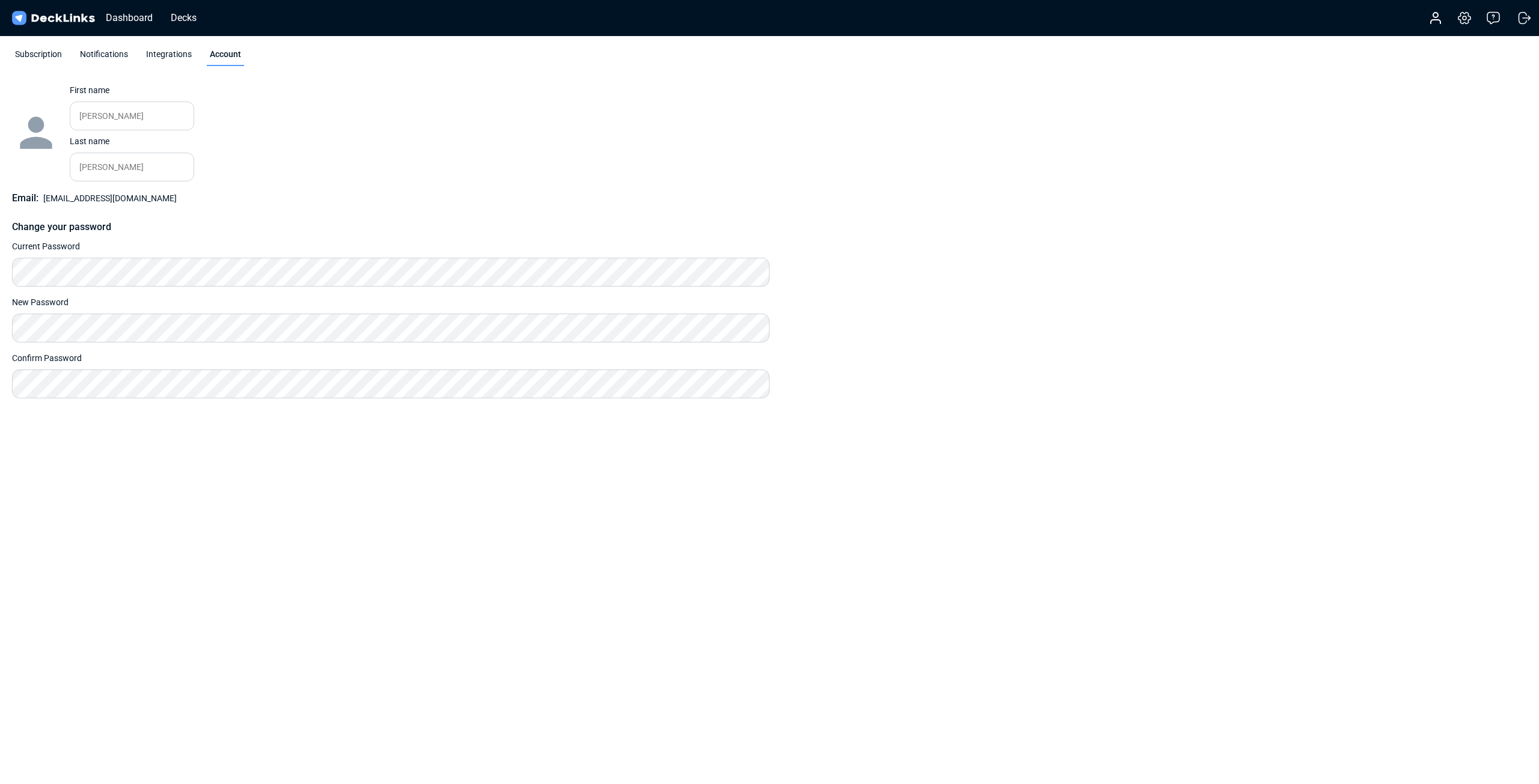
click at [34, 57] on div "Subscription" at bounding box center [38, 57] width 53 height 18
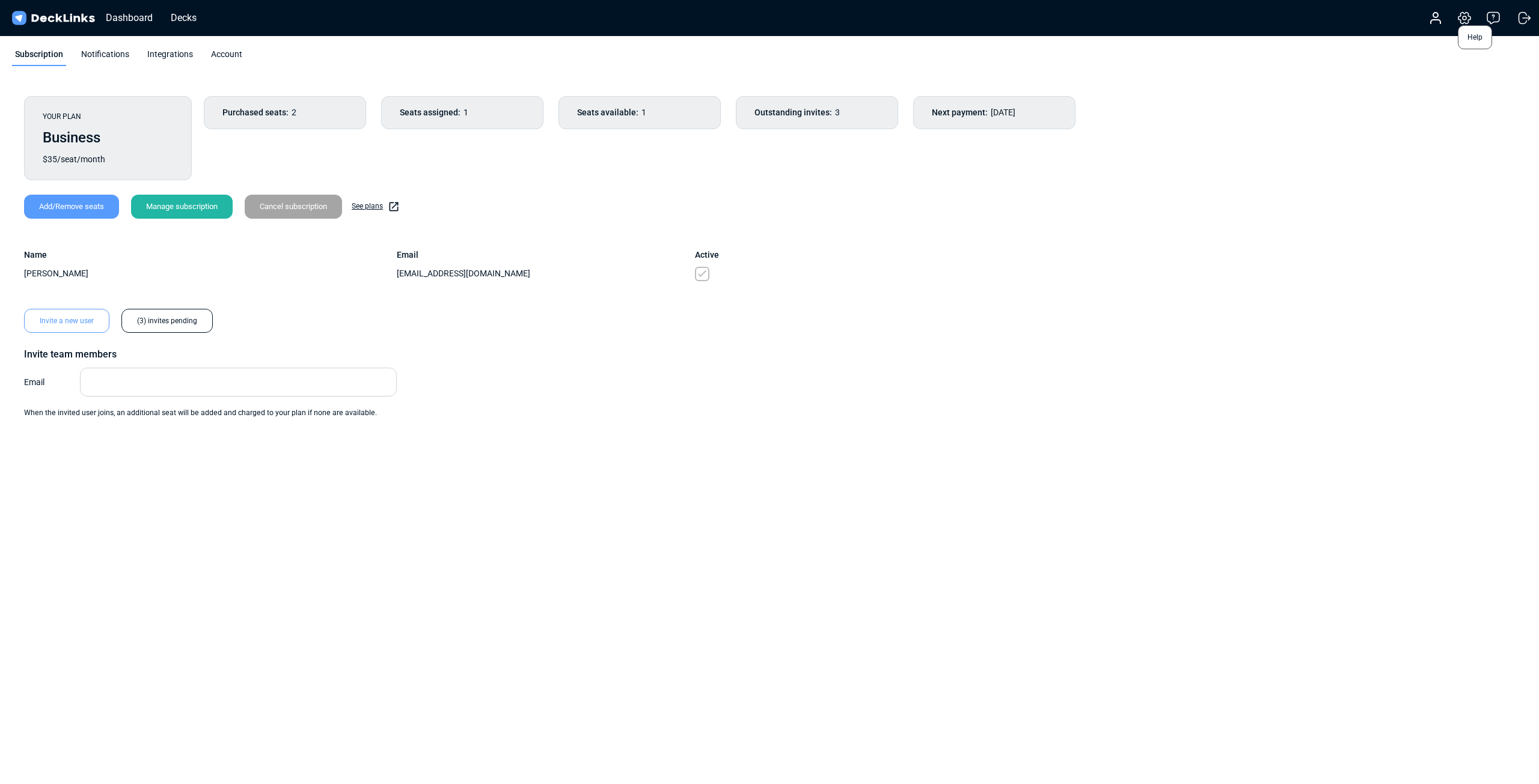
click at [1492, 17] on icon at bounding box center [1493, 18] width 15 height 15
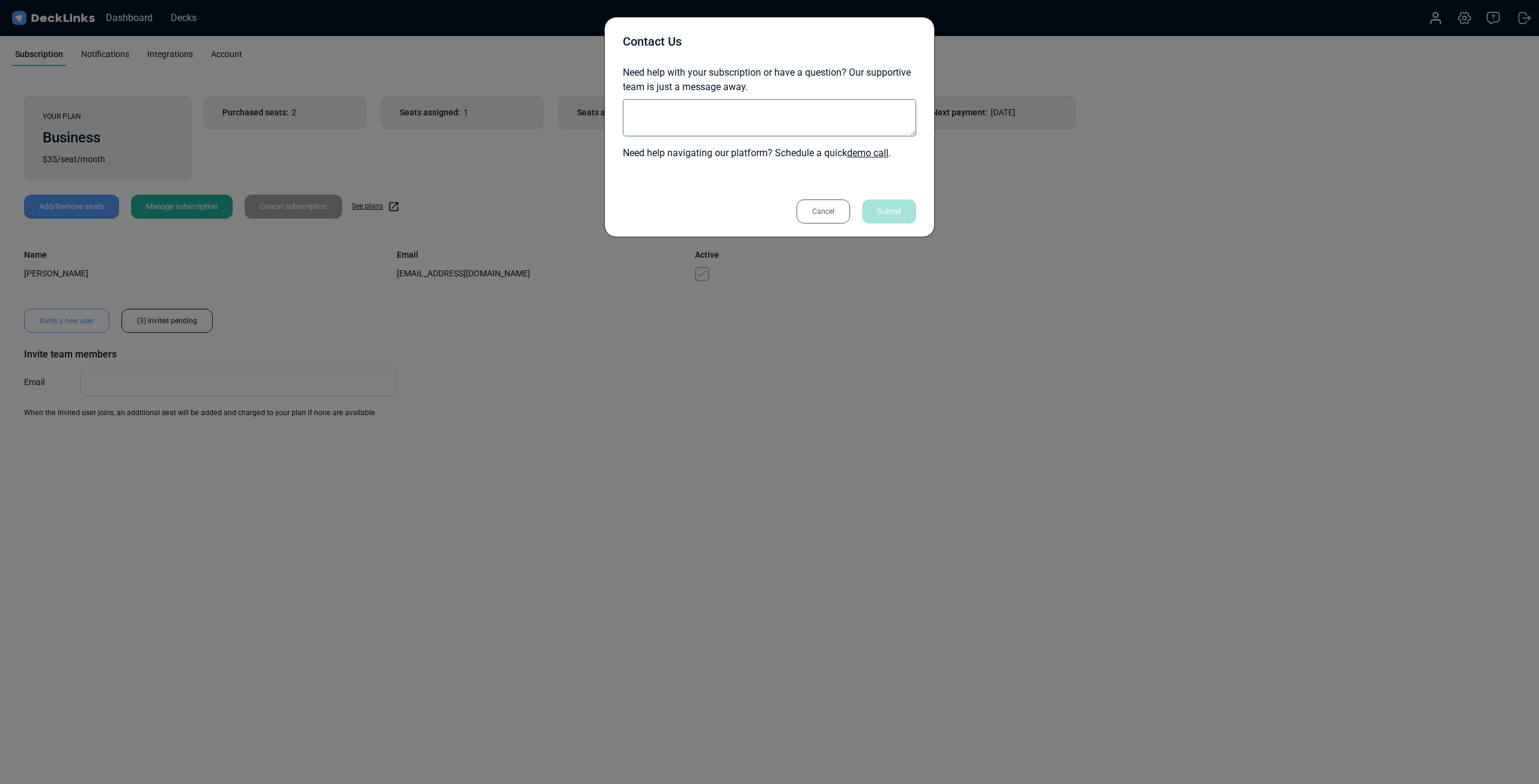
click at [826, 217] on div "Cancel" at bounding box center [823, 211] width 53 height 24
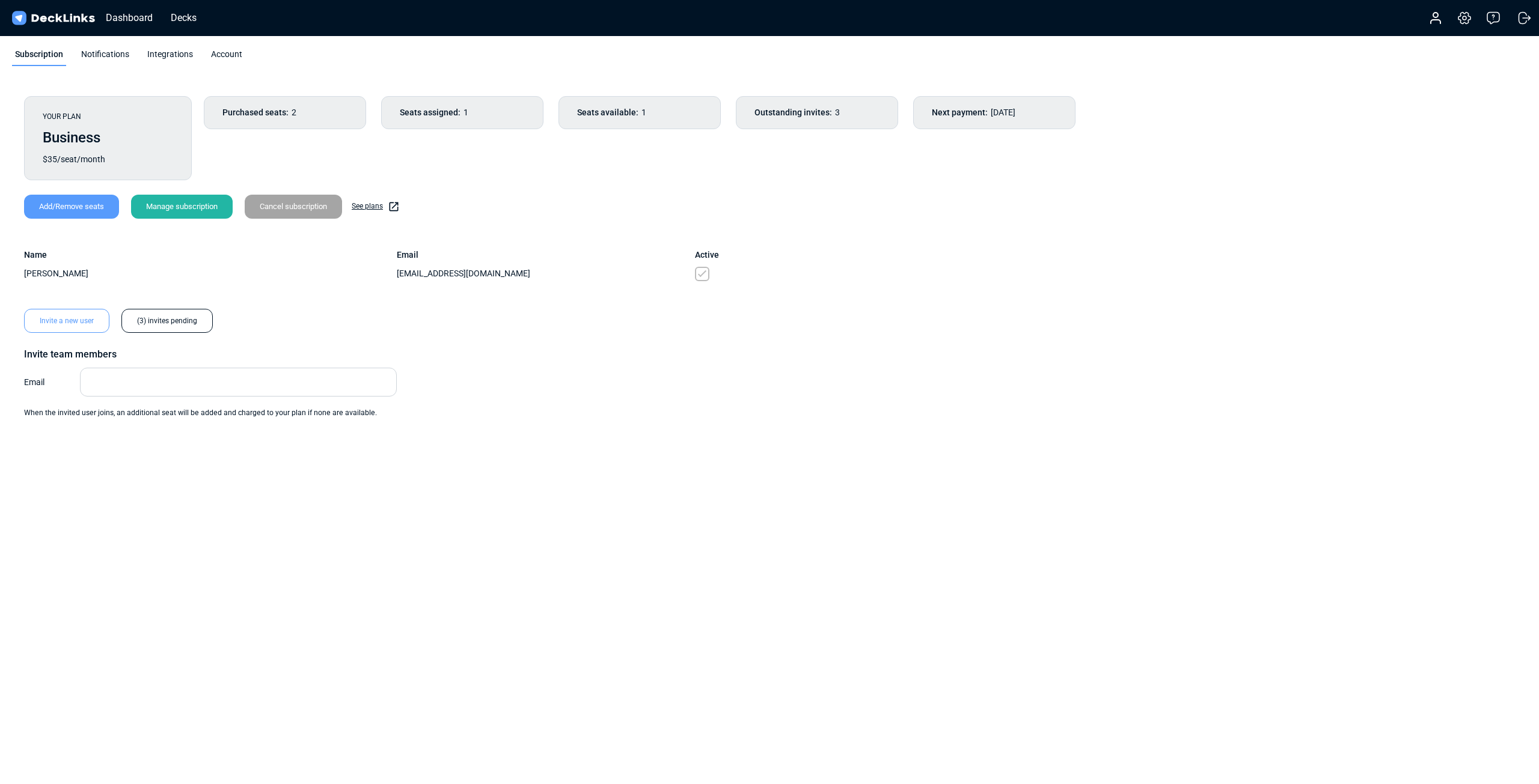
click at [153, 327] on div "(3) invites pending" at bounding box center [166, 321] width 91 height 24
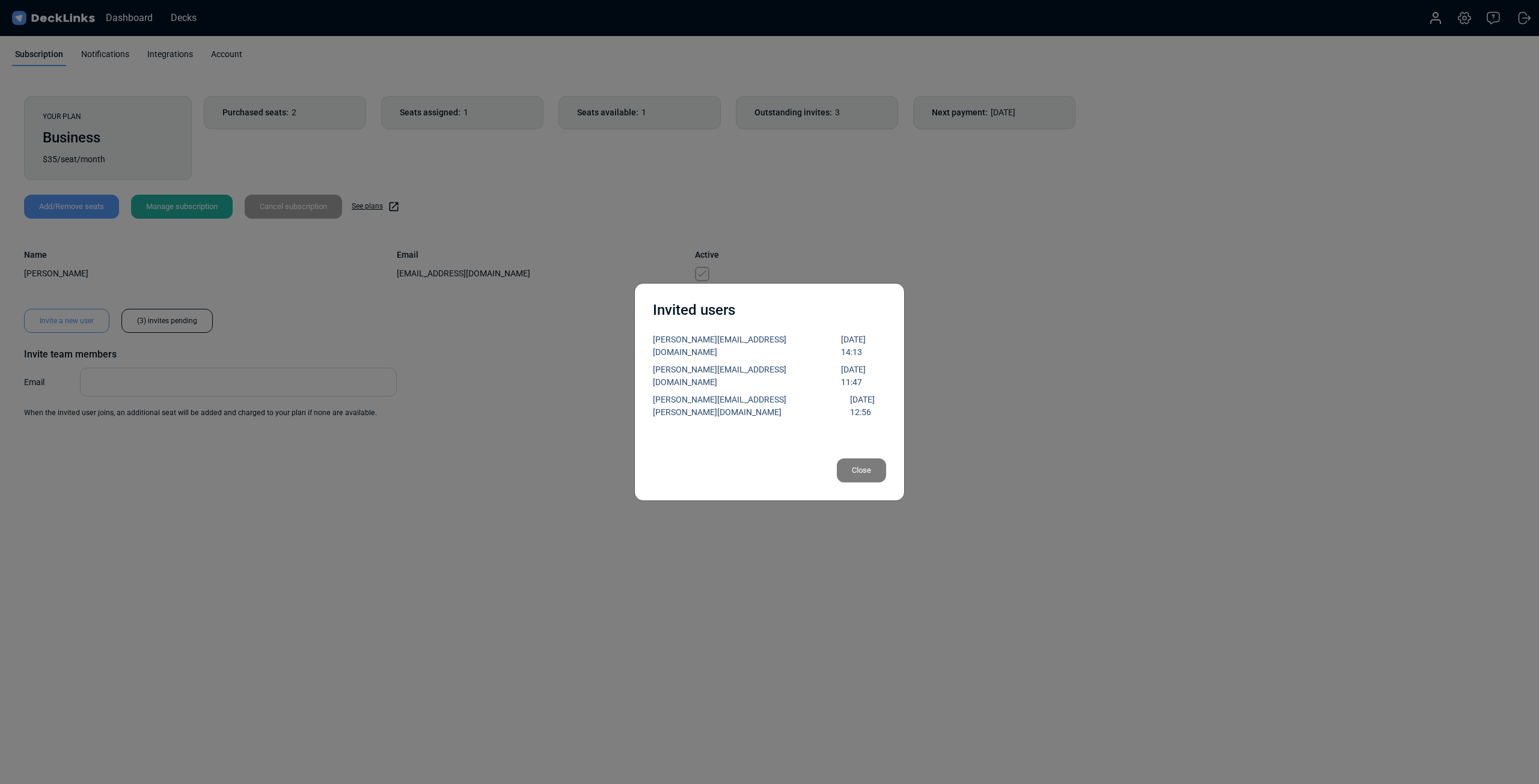
click at [796, 221] on div "Invited users [PERSON_NAME][EMAIL_ADDRESS][DOMAIN_NAME] [DATE] 14:13 [PERSON_NA…" at bounding box center [769, 392] width 1539 height 784
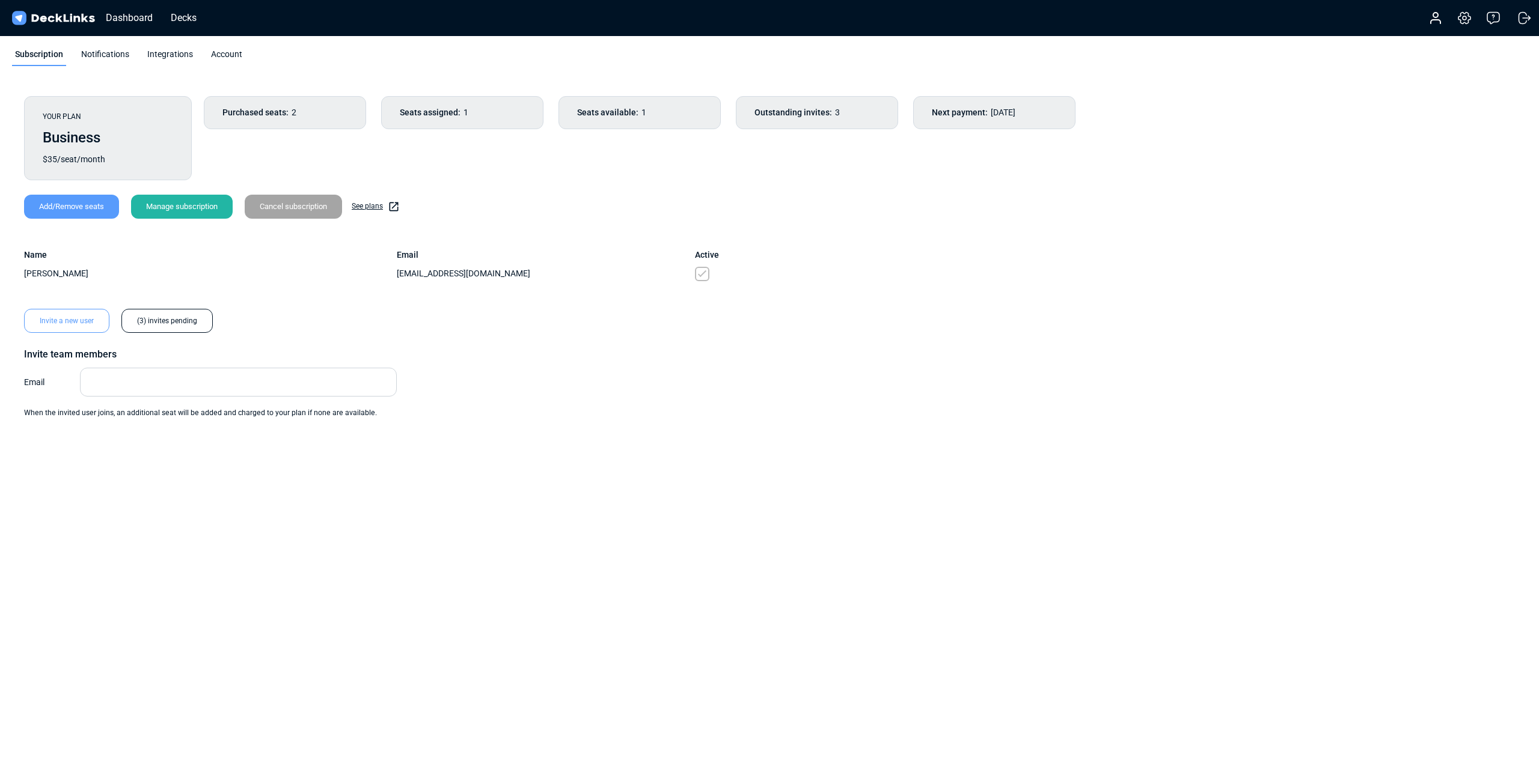
click at [420, 91] on div "YOUR PLAN Business $35/seat/month Purchased seats: 2 Seats assigned: 1 Seats av…" at bounding box center [769, 257] width 1514 height 346
click at [416, 96] on div "YOUR PLAN Business $35/seat/month Purchased seats: 2 Seats assigned: 1 Seats av…" at bounding box center [769, 257] width 1514 height 346
click at [400, 98] on div "Seats assigned: 1" at bounding box center [462, 113] width 162 height 33
click at [1488, 15] on icon at bounding box center [1493, 18] width 15 height 15
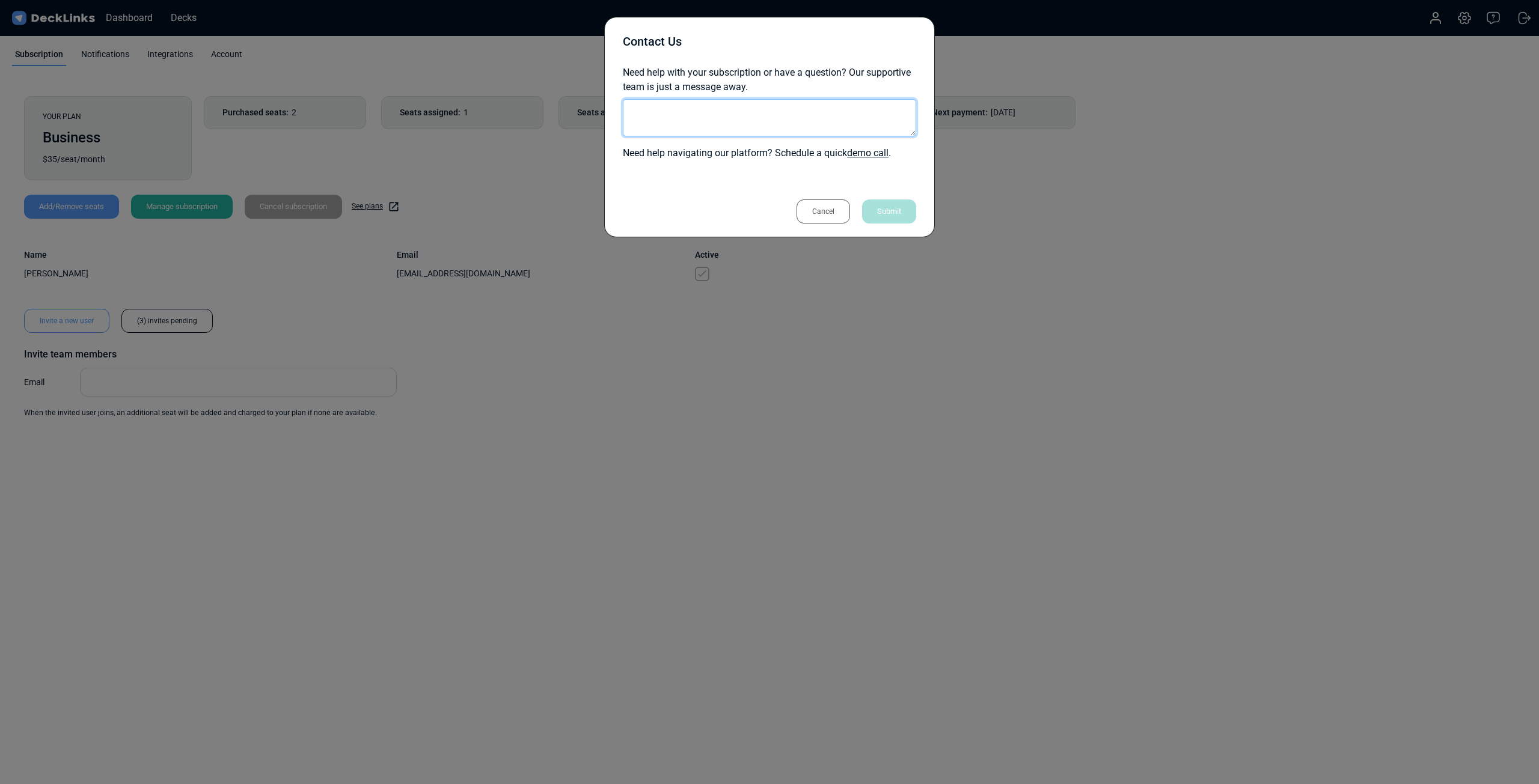
click at [759, 117] on textarea at bounding box center [769, 118] width 293 height 37
type textarea "My business partner is not able to connect to our account. His email is [PERSON…"
click at [897, 211] on div "Submit" at bounding box center [888, 211] width 54 height 24
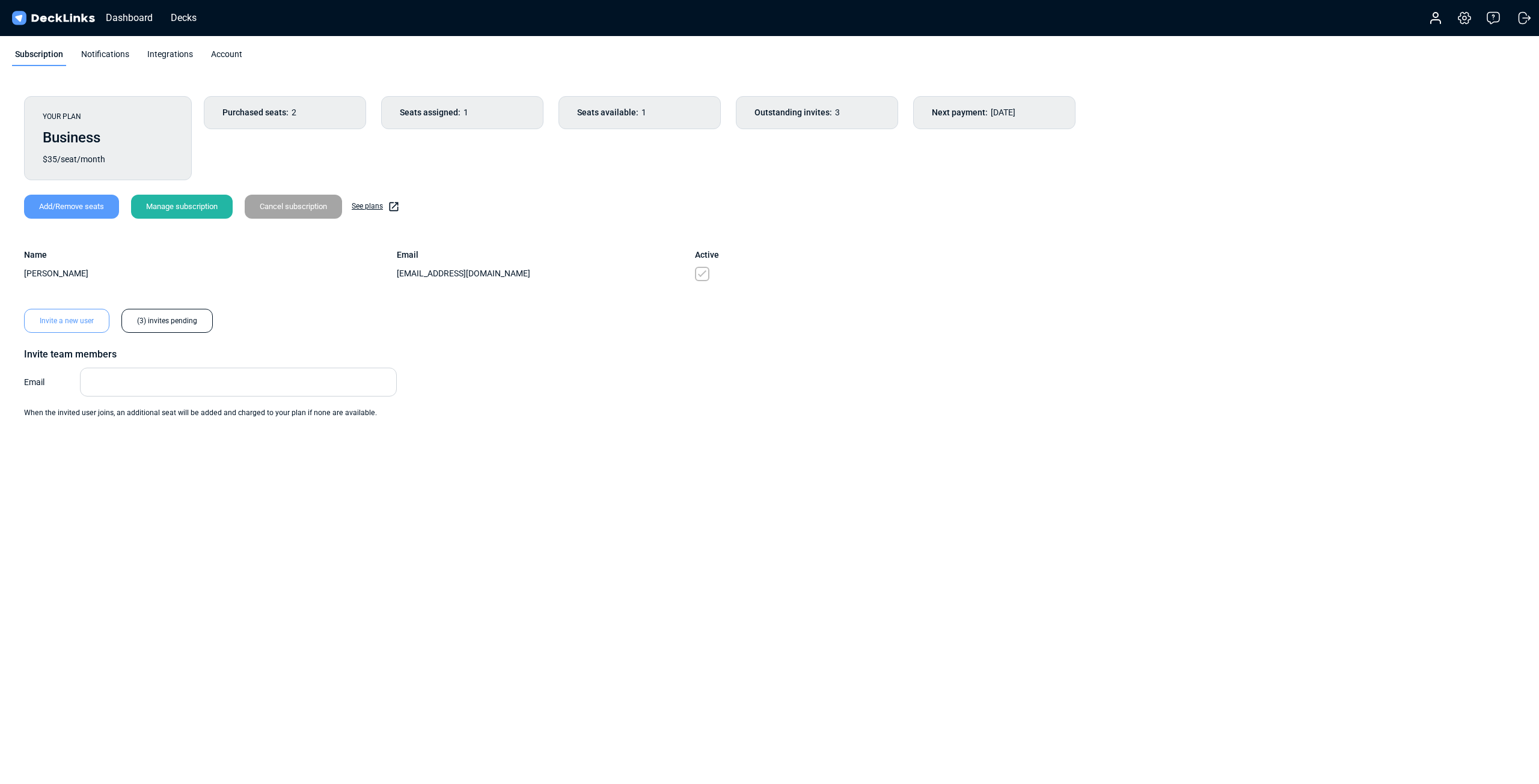
click at [777, 118] on span "Outstanding invites:" at bounding box center [793, 112] width 78 height 13
click at [93, 213] on div "Add/Remove seats" at bounding box center [71, 207] width 95 height 24
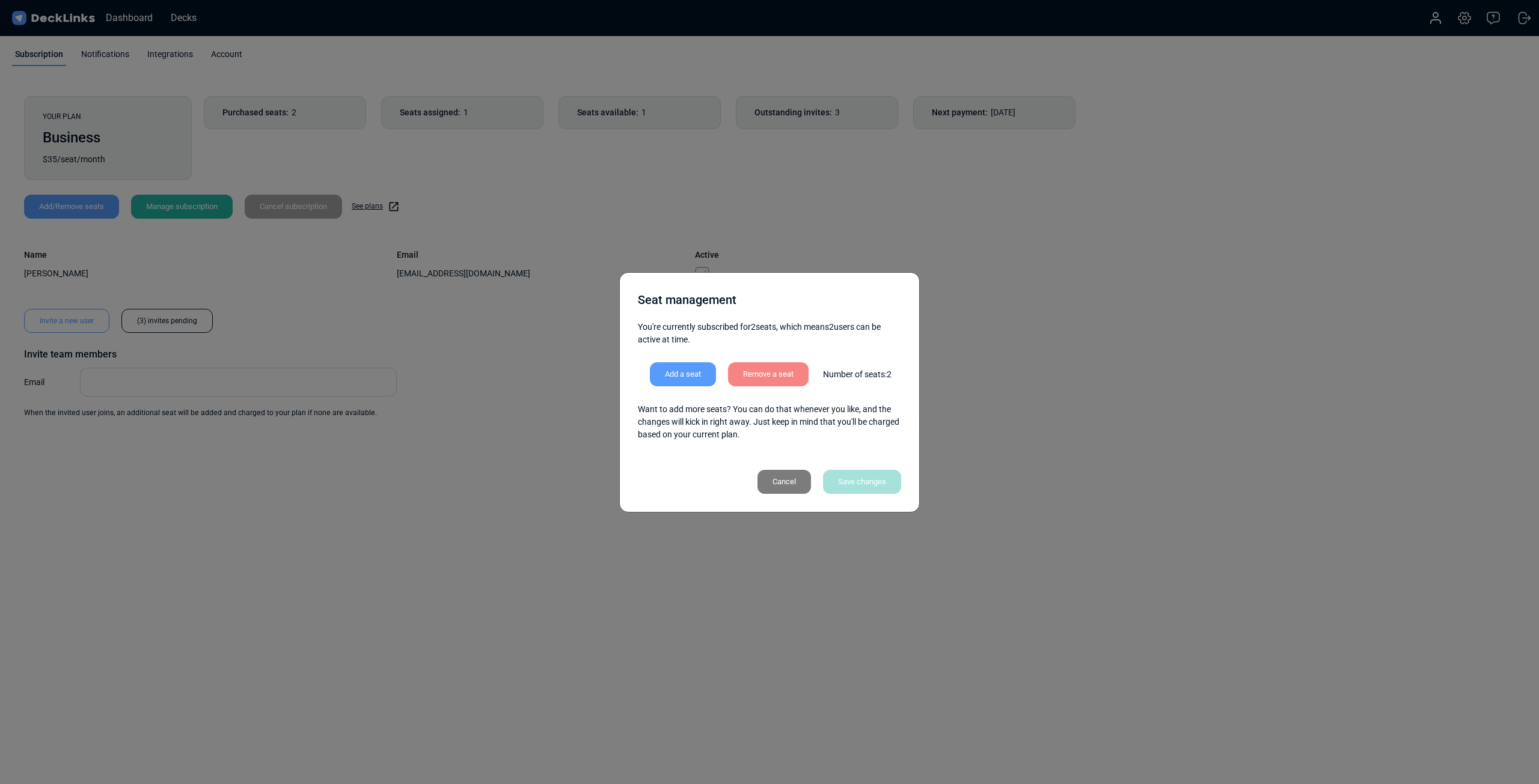
click at [779, 483] on div "Cancel" at bounding box center [784, 481] width 53 height 24
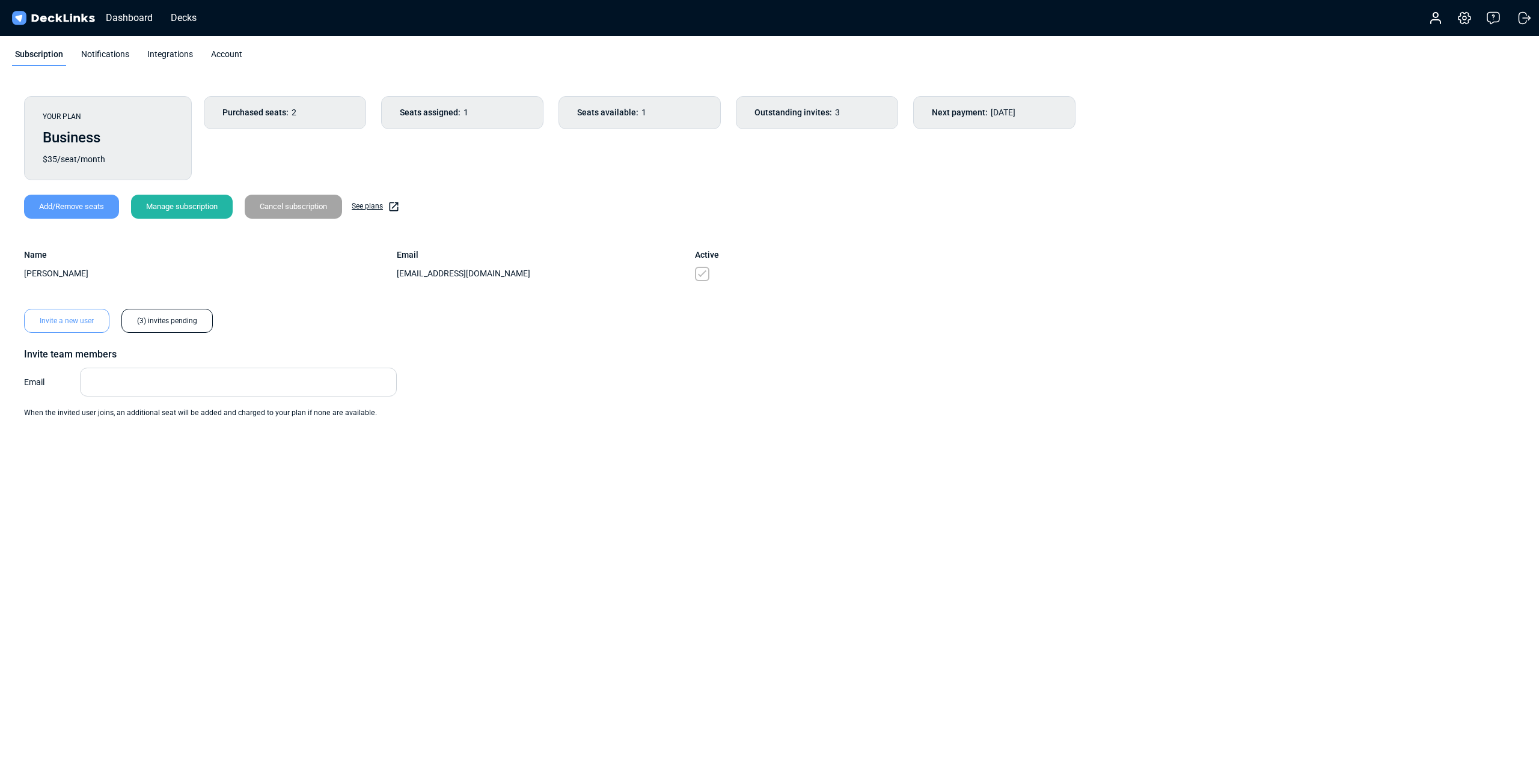
drag, startPoint x: 799, startPoint y: 113, endPoint x: 722, endPoint y: 189, distance: 108.2
click at [799, 112] on span "Outstanding invites:" at bounding box center [793, 112] width 78 height 13
click at [702, 274] on span at bounding box center [702, 274] width 15 height 15
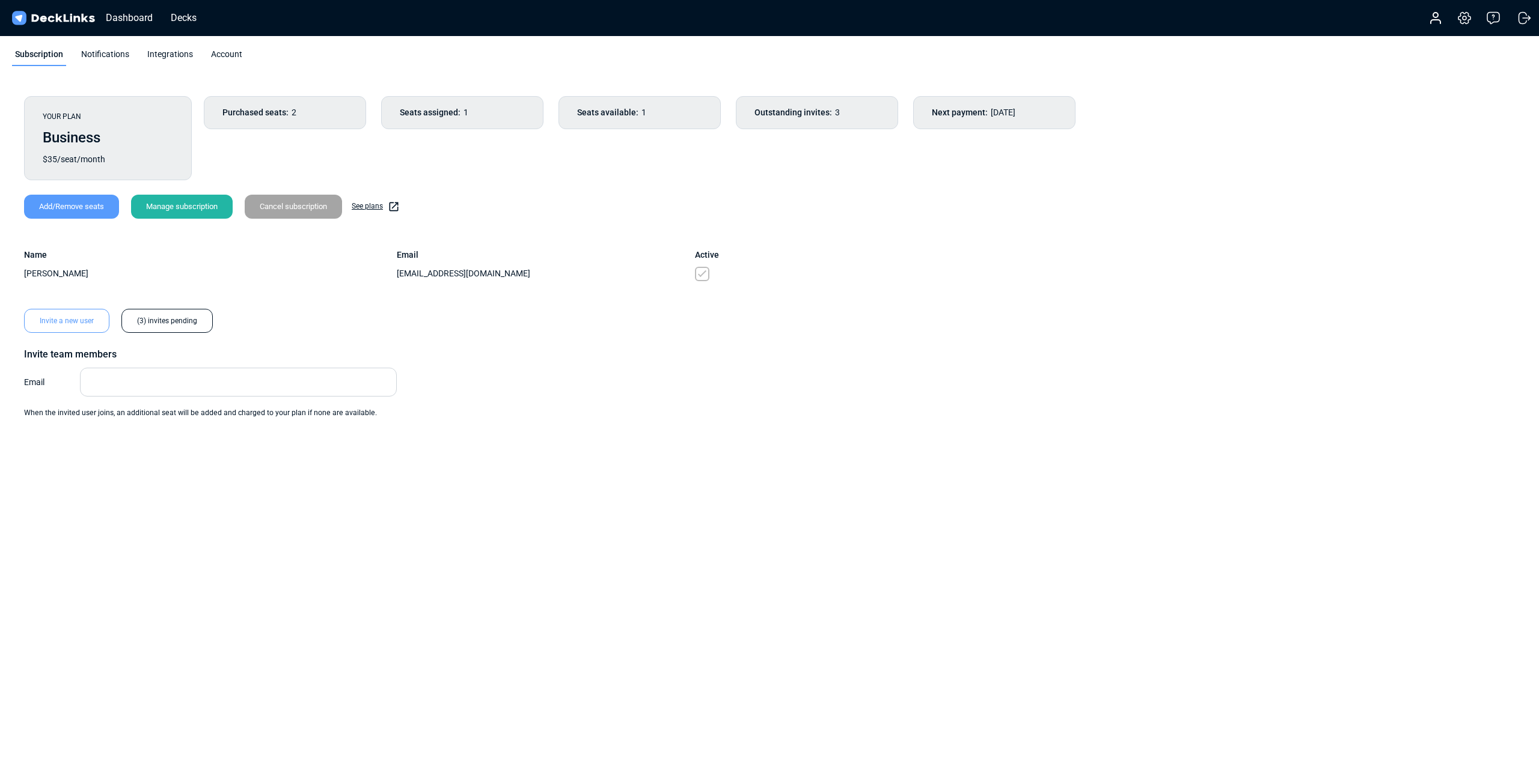
drag, startPoint x: 702, startPoint y: 274, endPoint x: 674, endPoint y: 275, distance: 28.0
click at [695, 275] on span at bounding box center [702, 274] width 15 height 15
click at [190, 323] on div "(3) invites pending" at bounding box center [166, 321] width 91 height 24
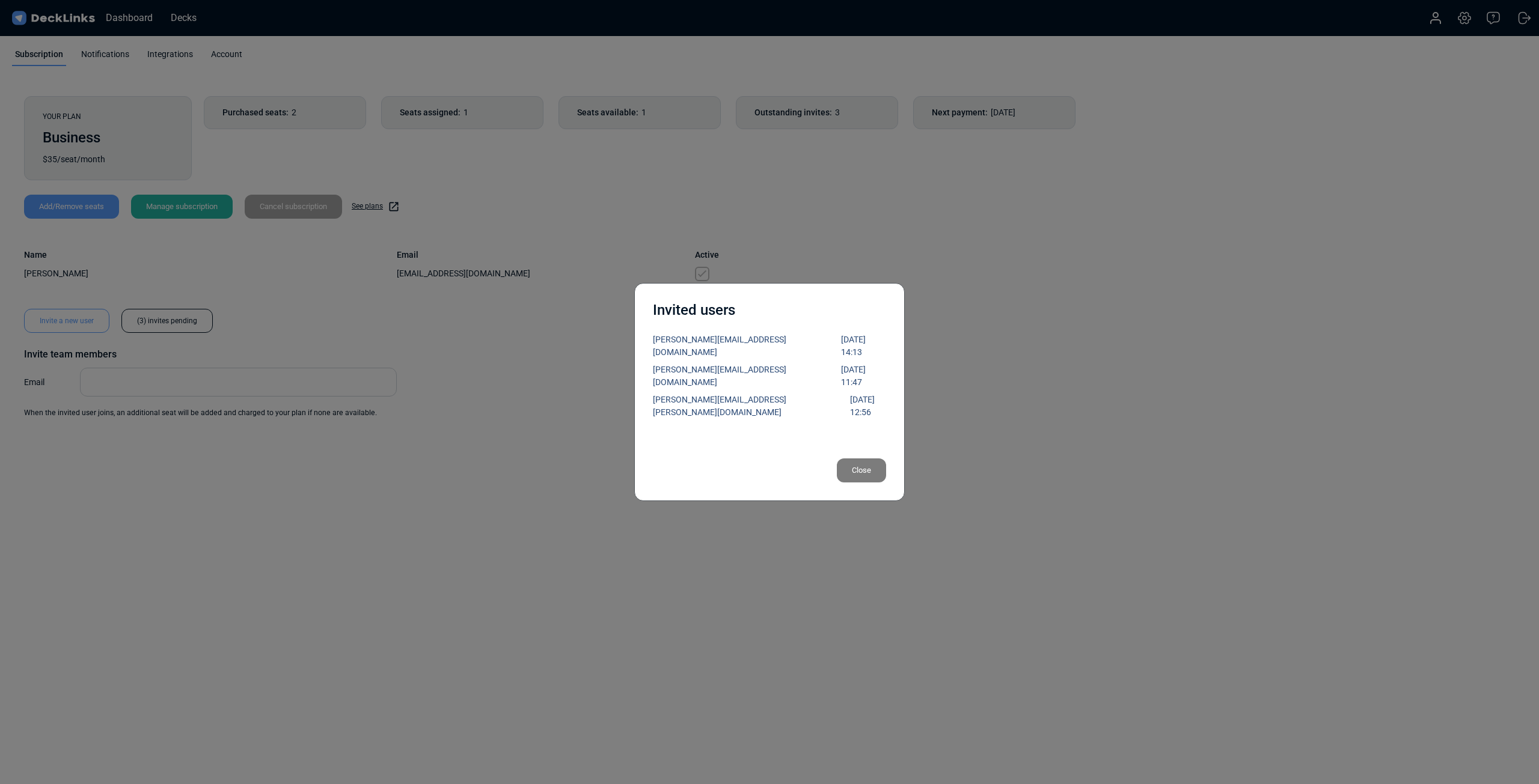
drag, startPoint x: 860, startPoint y: 471, endPoint x: 476, endPoint y: 352, distance: 402.0
click at [859, 470] on div "Close" at bounding box center [861, 470] width 49 height 24
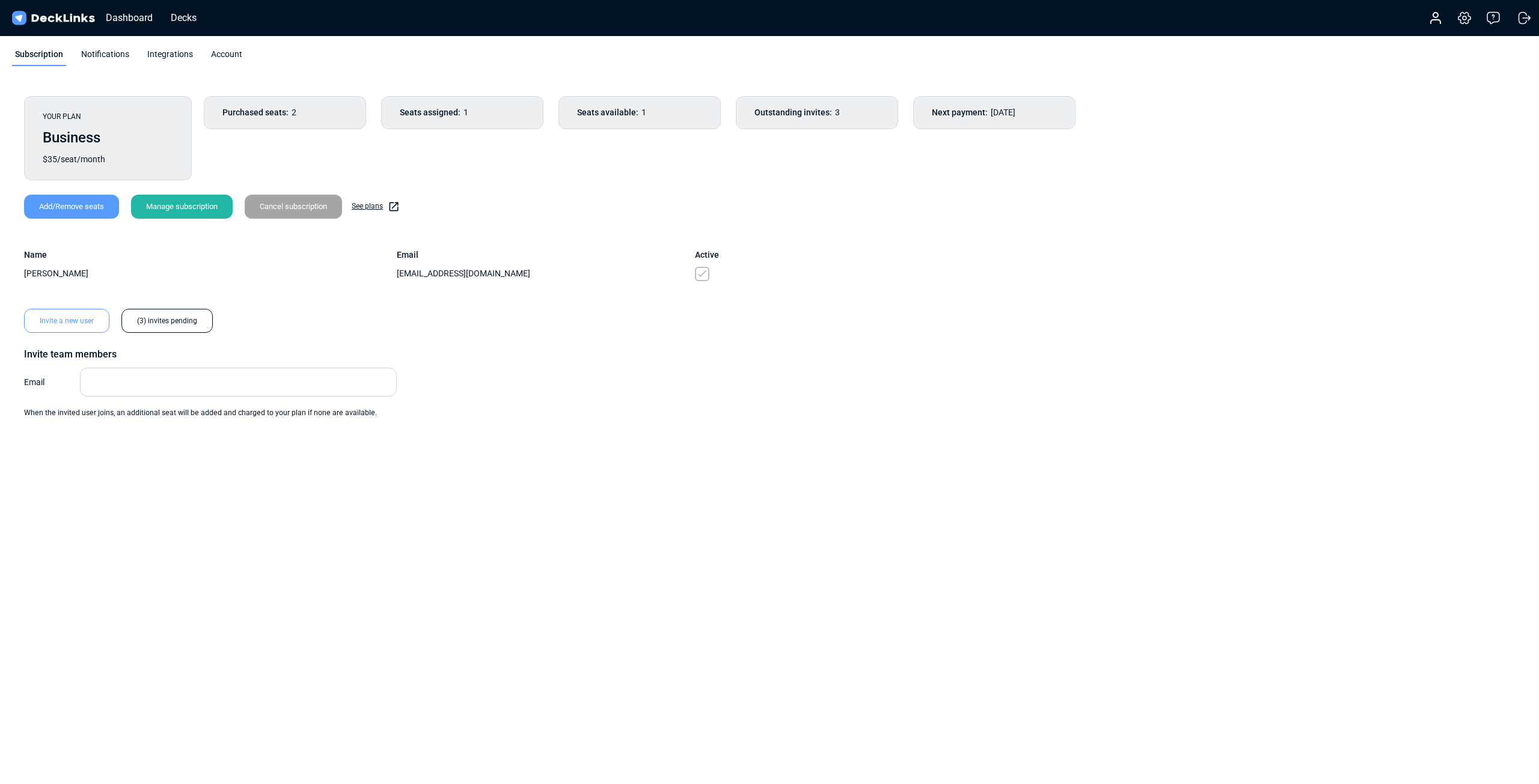
click at [75, 213] on div "Add/Remove seats" at bounding box center [71, 207] width 95 height 24
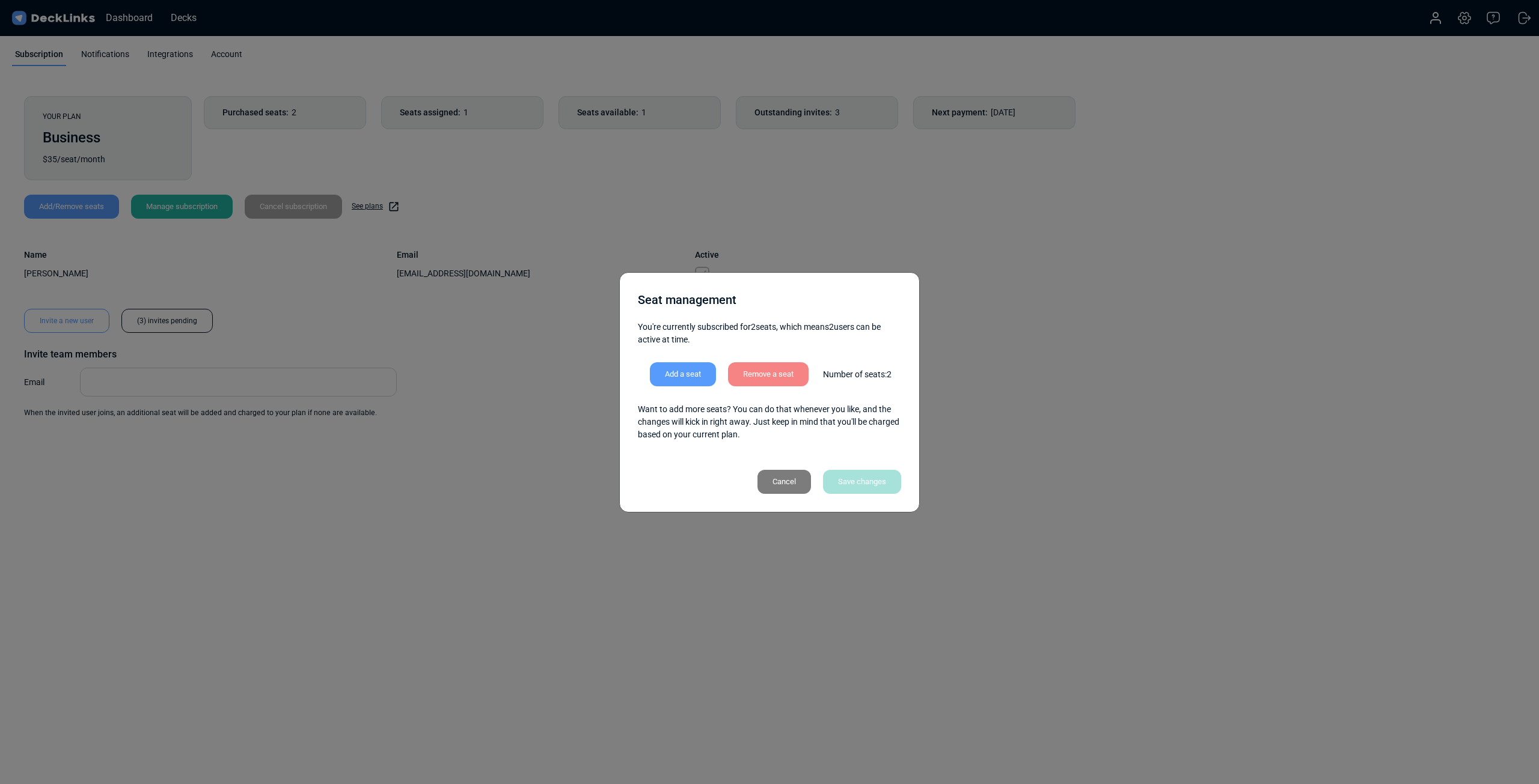
click at [784, 477] on div "Cancel" at bounding box center [784, 481] width 53 height 24
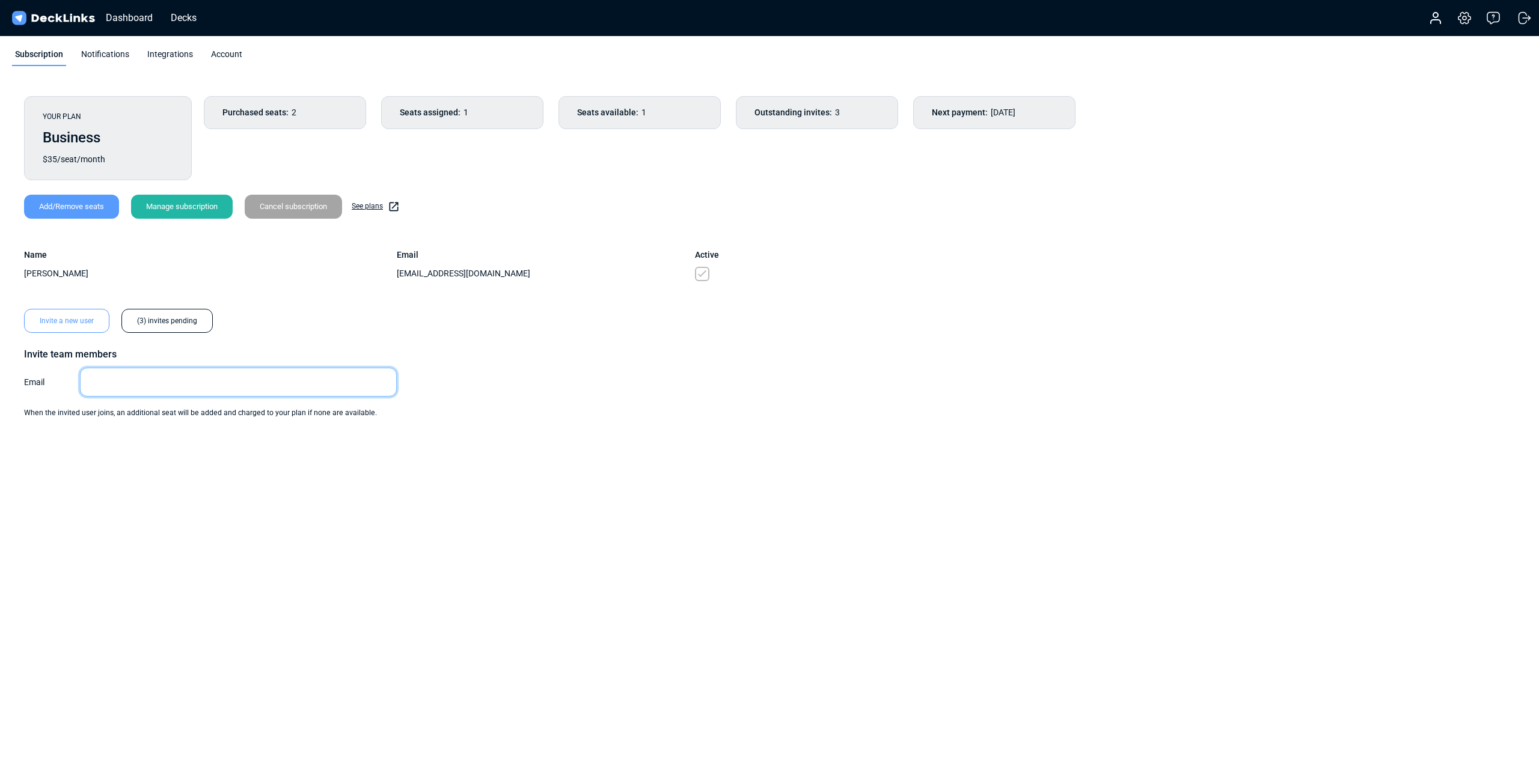
click at [194, 390] on input "email" at bounding box center [238, 382] width 317 height 29
type input "[EMAIL_ADDRESS][DOMAIN_NAME]"
click at [61, 440] on div "Send Invite" at bounding box center [69, 440] width 65 height 24
